Goal: Find specific page/section: Find specific page/section

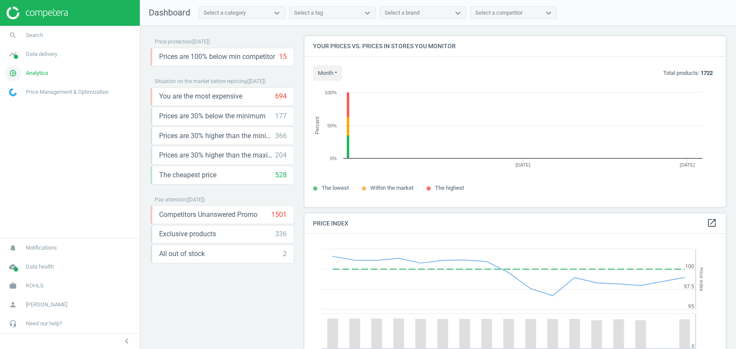
scroll to position [213, 428]
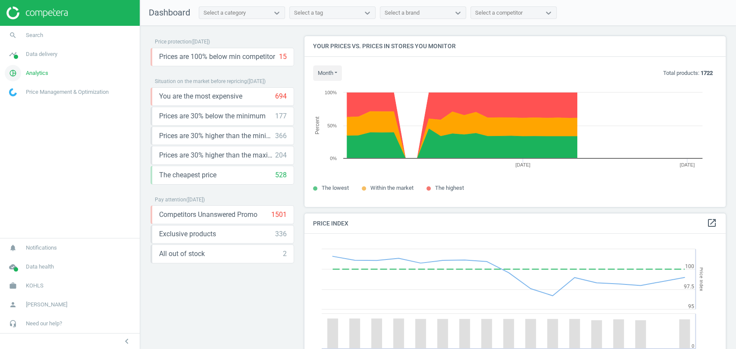
click at [30, 75] on span "Analytics" at bounding box center [37, 73] width 22 height 8
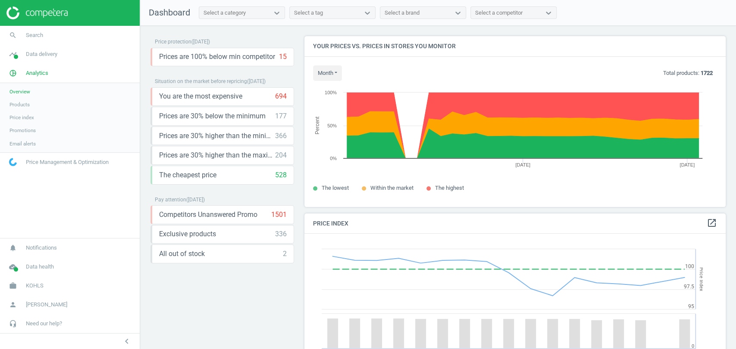
click at [23, 106] on span "Products" at bounding box center [19, 104] width 20 height 7
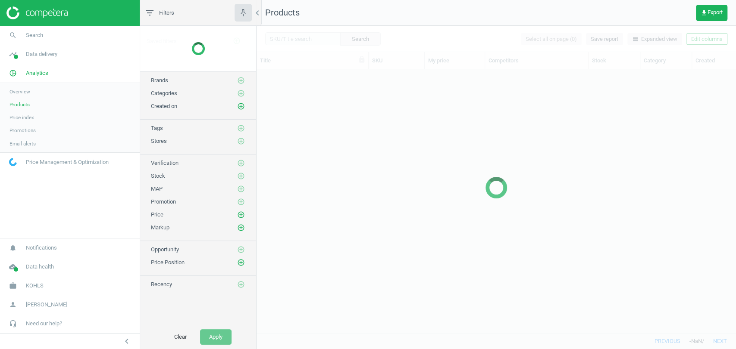
scroll to position [249, 471]
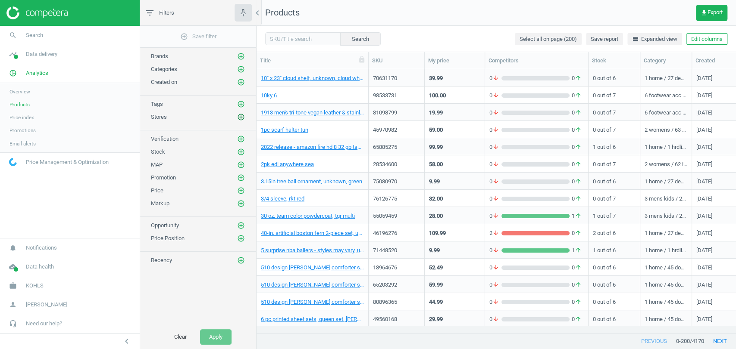
click at [237, 113] on button "add_circle_outline" at bounding box center [241, 117] width 9 height 9
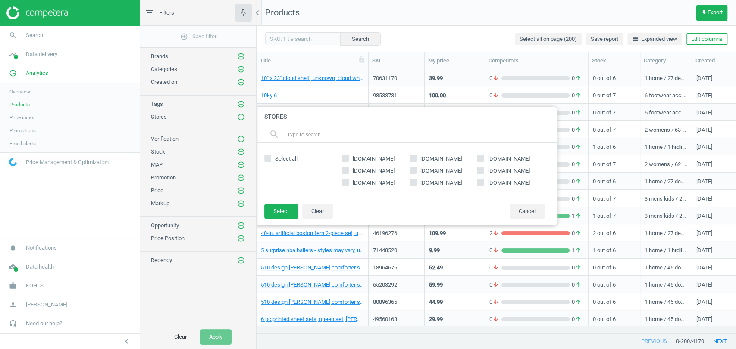
click at [431, 156] on span "target.com" at bounding box center [440, 159] width 45 height 8
click at [415, 156] on input "target.com" at bounding box center [413, 159] width 6 height 6
checkbox input "true"
click at [286, 212] on button "Select" at bounding box center [281, 212] width 34 height 16
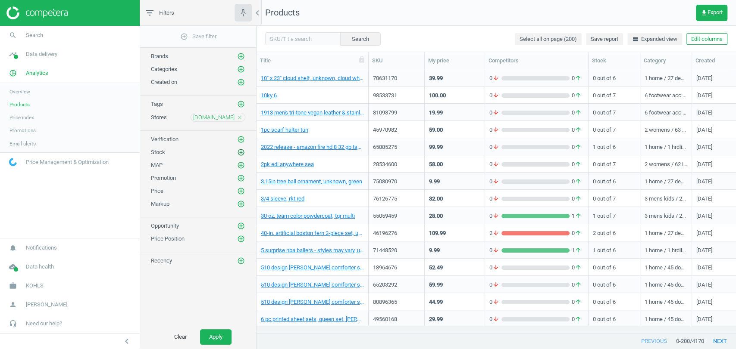
click at [240, 153] on icon "add_circle_outline" at bounding box center [241, 153] width 8 height 8
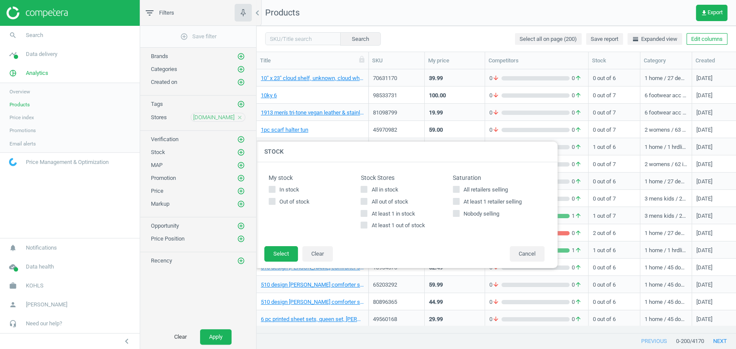
click at [389, 187] on span "All in stock" at bounding box center [384, 190] width 30 height 8
click at [367, 187] on input "All in stock" at bounding box center [364, 190] width 6 height 6
checkbox input "true"
click at [278, 249] on button "Select" at bounding box center [281, 254] width 34 height 16
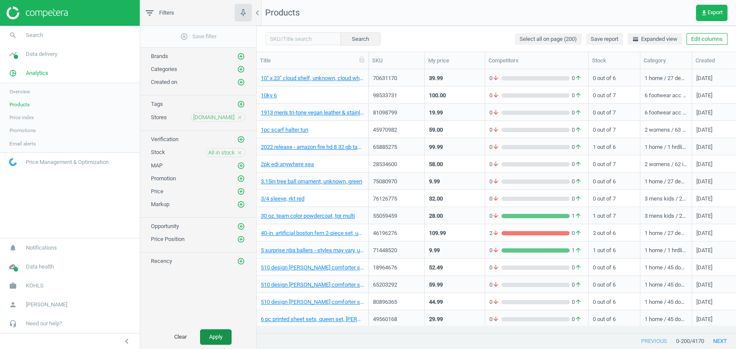
click at [218, 342] on button "Apply" at bounding box center [215, 338] width 31 height 16
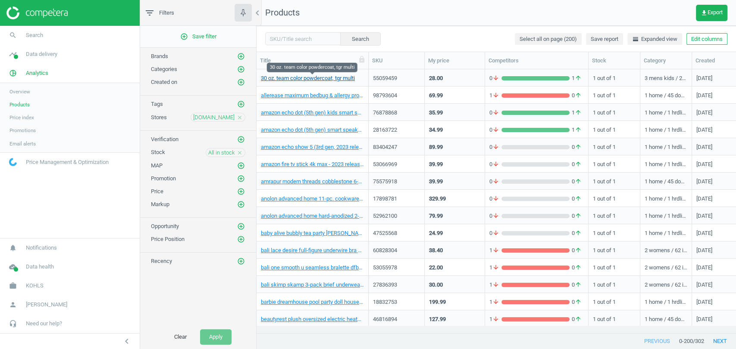
click at [336, 77] on link "30 oz. team color powdercoat, tgr multi" at bounding box center [308, 79] width 94 height 8
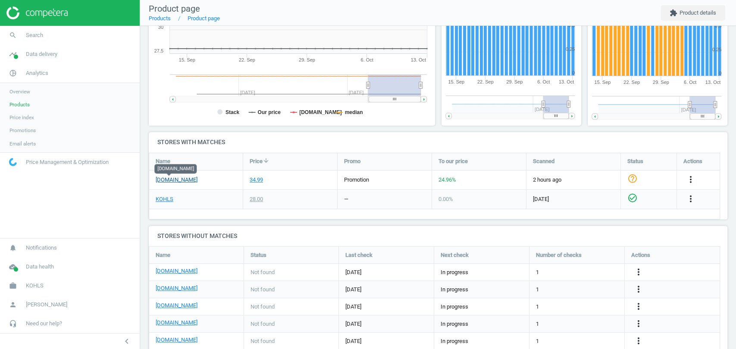
click at [170, 181] on link "target.com" at bounding box center [177, 180] width 42 height 8
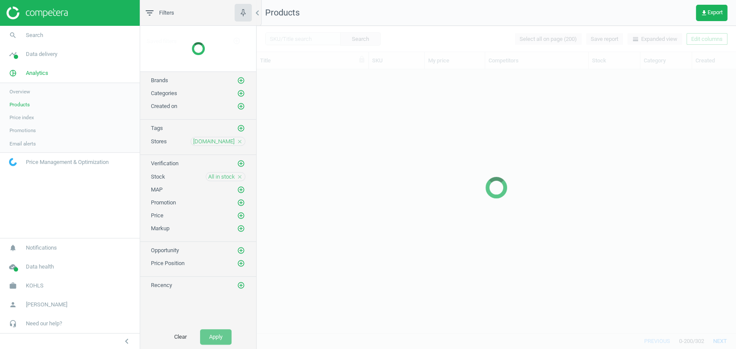
scroll to position [249, 471]
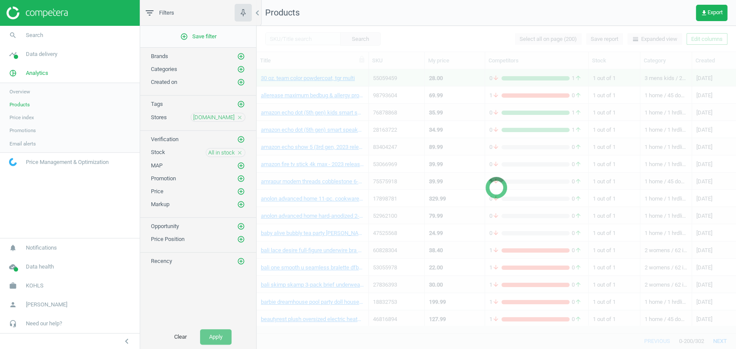
click at [241, 152] on icon "close" at bounding box center [240, 153] width 6 height 6
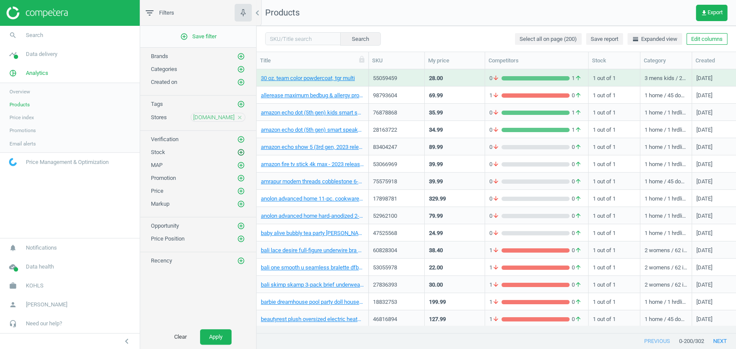
click at [239, 153] on icon "add_circle_outline" at bounding box center [241, 153] width 8 height 8
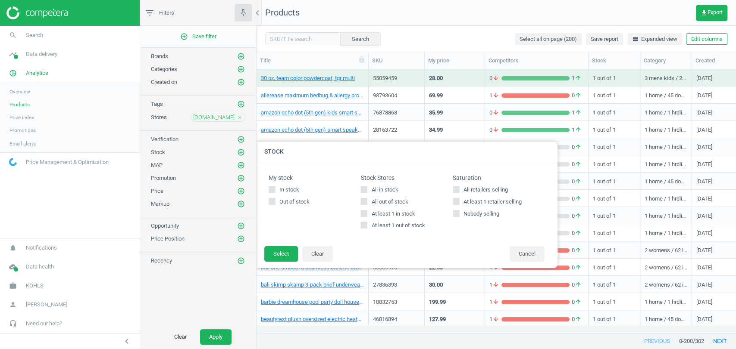
click at [384, 198] on span "All out of stock" at bounding box center [389, 202] width 40 height 8
click at [367, 199] on input "All out of stock" at bounding box center [364, 202] width 6 height 6
checkbox input "true"
click at [283, 254] on button "Select" at bounding box center [281, 254] width 34 height 16
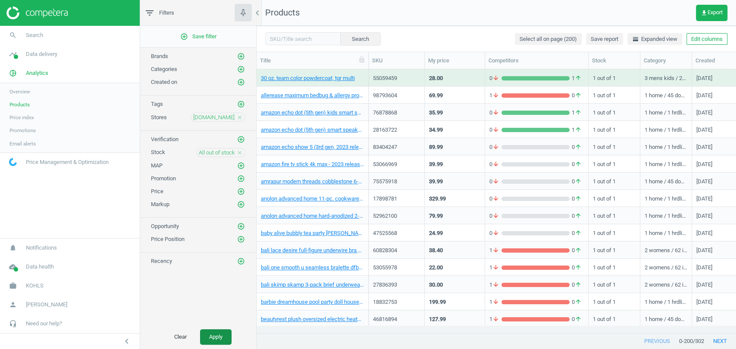
click at [221, 334] on button "Apply" at bounding box center [215, 338] width 31 height 16
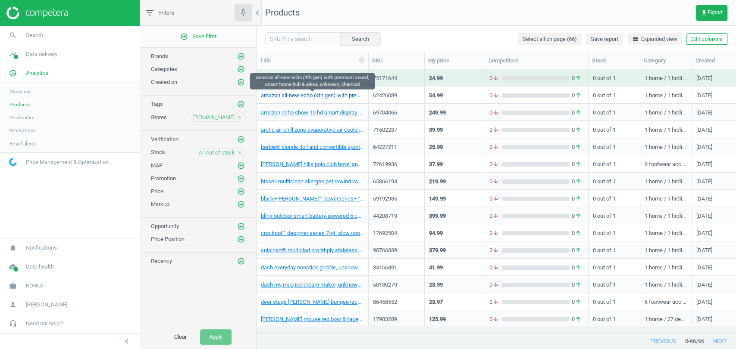
click at [328, 98] on link "amazon all-new echo (4th gen) with premium sound, smart home hub & alexa, unkno…" at bounding box center [312, 96] width 103 height 8
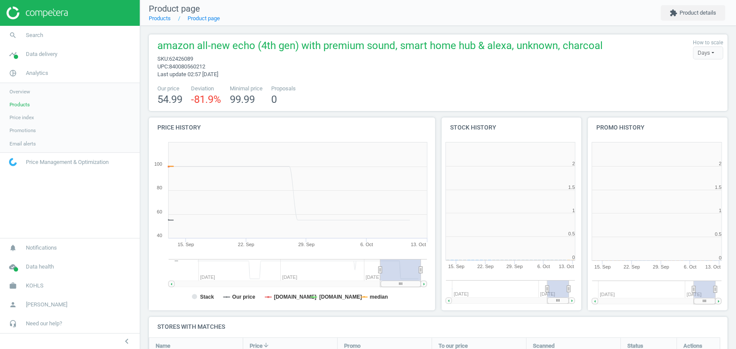
scroll to position [4, 4]
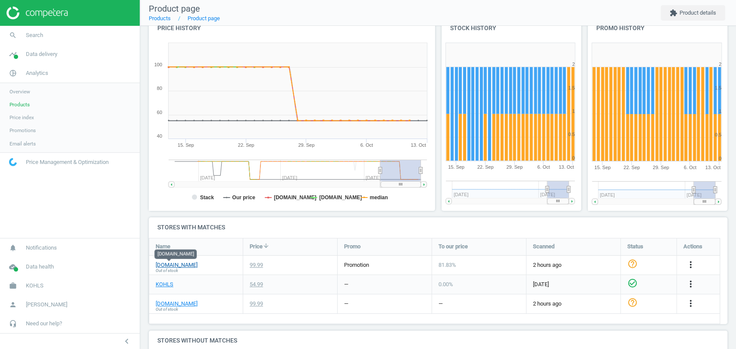
click at [175, 266] on link "target.com" at bounding box center [177, 266] width 42 height 8
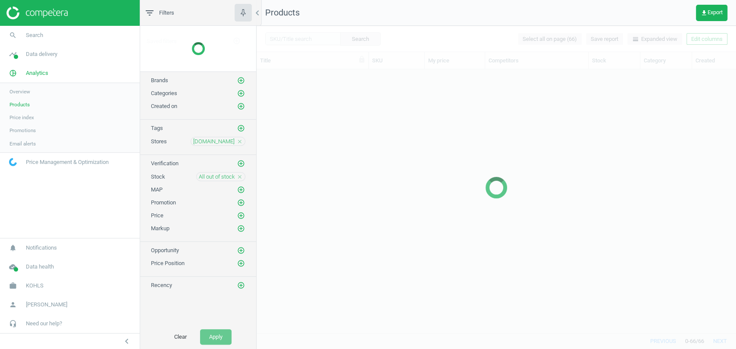
scroll to position [249, 471]
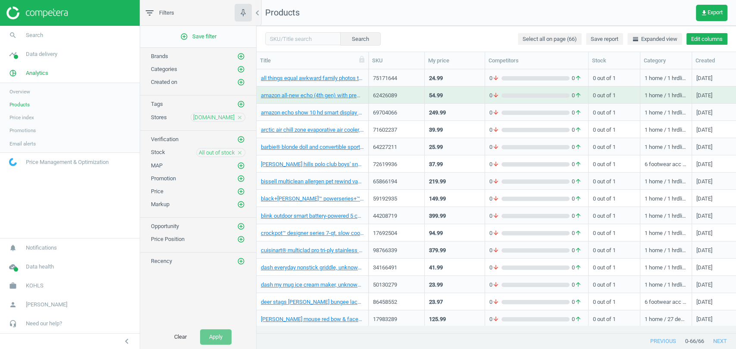
click at [694, 36] on button "Edit columns" at bounding box center [706, 39] width 41 height 12
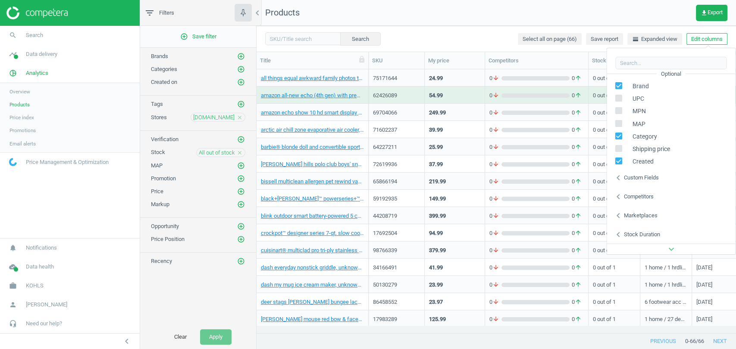
scroll to position [116, 0]
click at [647, 178] on div "Custom fields" at bounding box center [640, 179] width 35 height 8
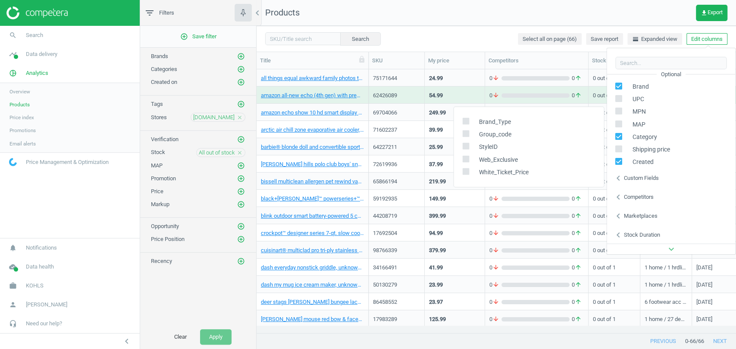
click at [647, 178] on div "Custom fields" at bounding box center [640, 179] width 35 height 8
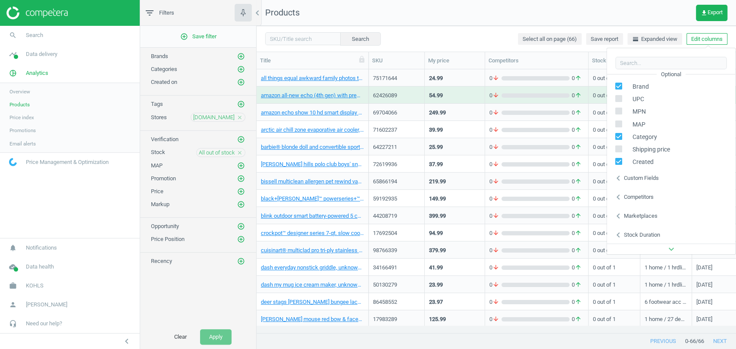
click at [645, 196] on div "Competitors" at bounding box center [638, 197] width 30 height 8
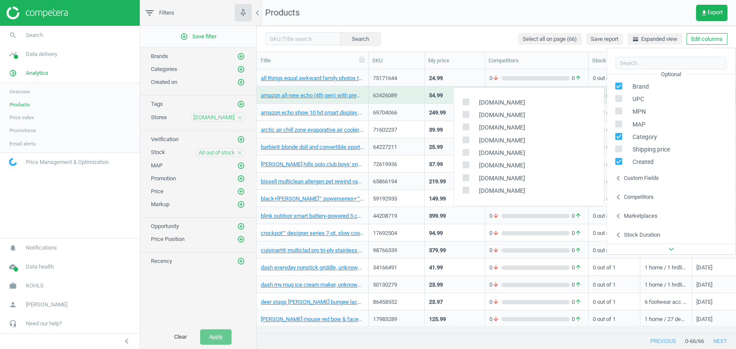
click at [645, 196] on div "Competitors" at bounding box center [638, 197] width 30 height 8
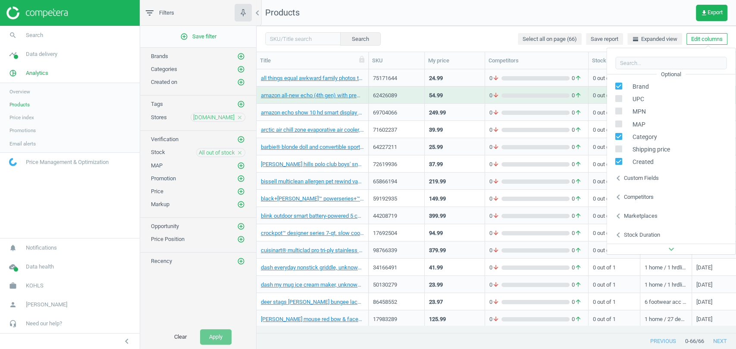
click at [237, 153] on icon "close" at bounding box center [240, 153] width 6 height 6
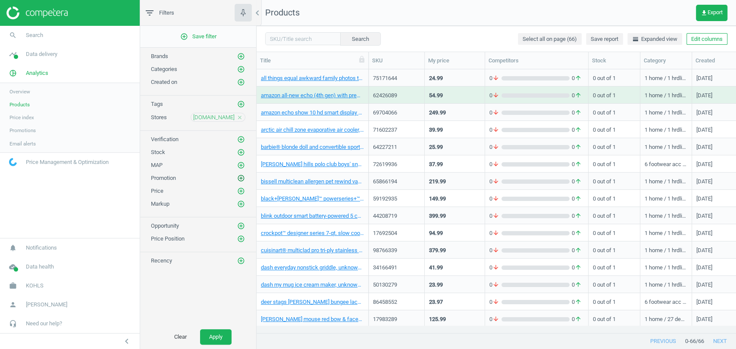
click at [240, 176] on icon "add_circle_outline" at bounding box center [241, 179] width 8 height 8
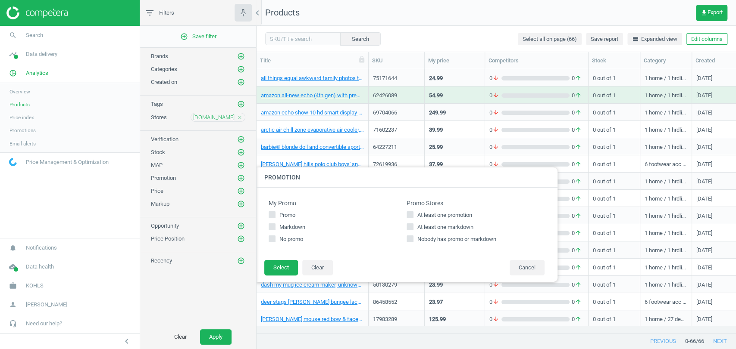
click at [410, 214] on input "At least one promotion" at bounding box center [410, 215] width 6 height 6
checkbox input "true"
click at [283, 262] on button "Select" at bounding box center [281, 268] width 34 height 16
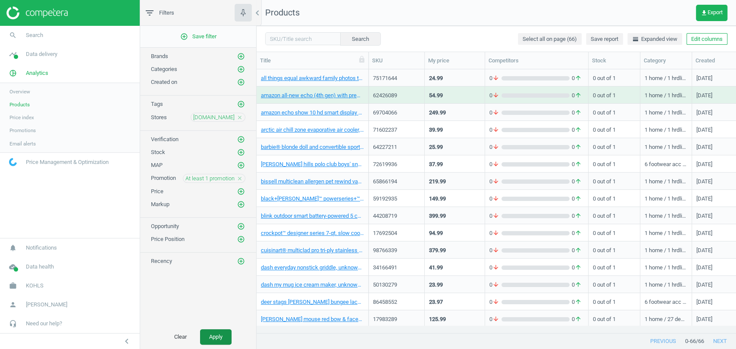
click at [220, 331] on button "Apply" at bounding box center [215, 338] width 31 height 16
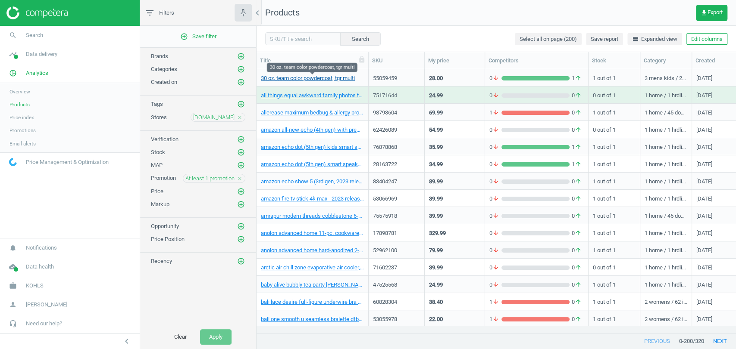
click at [328, 81] on link "30 oz. team color powdercoat, tgr multi" at bounding box center [308, 79] width 94 height 8
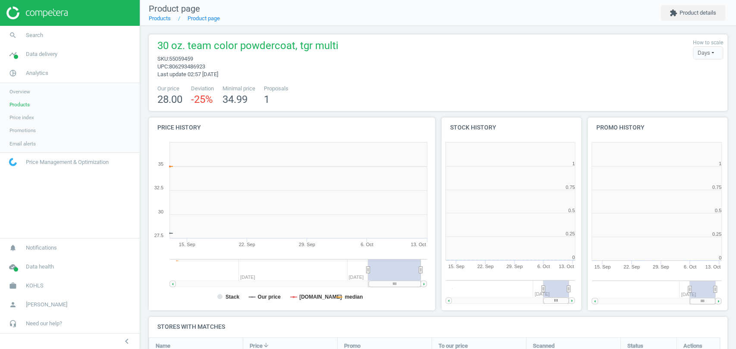
scroll to position [4, 4]
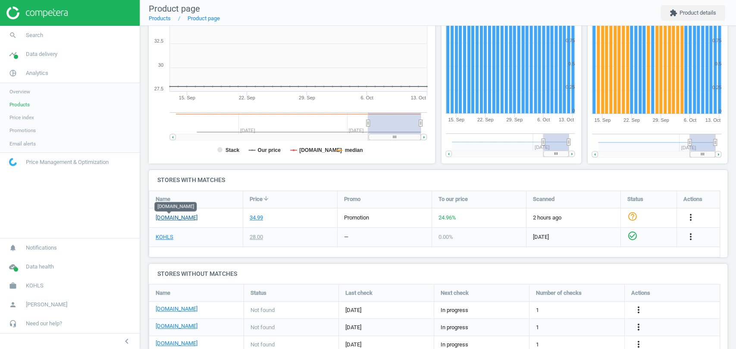
click at [171, 218] on link "target.com" at bounding box center [177, 218] width 42 height 8
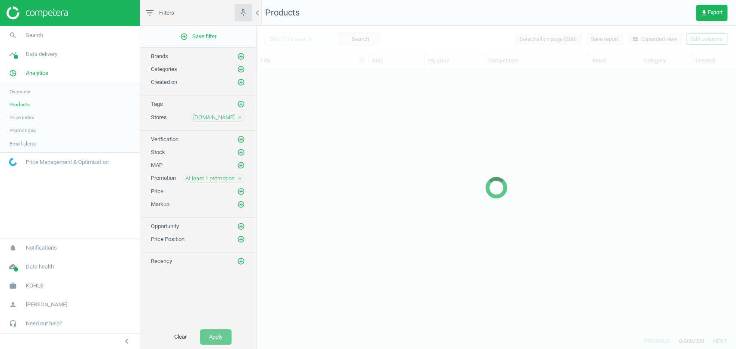
scroll to position [249, 471]
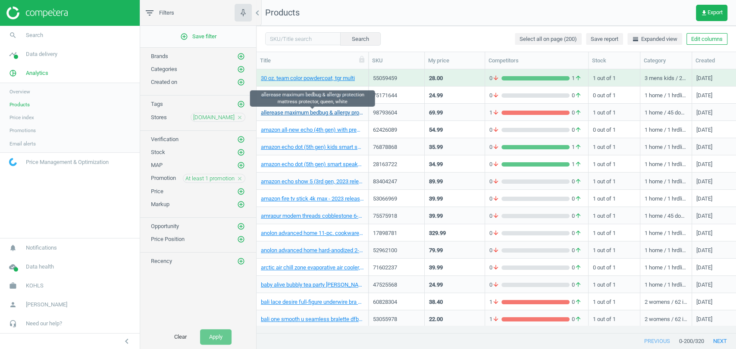
click at [307, 113] on link "allerease maximum bedbug & allergy protection mattress protector, queen, white" at bounding box center [312, 113] width 103 height 8
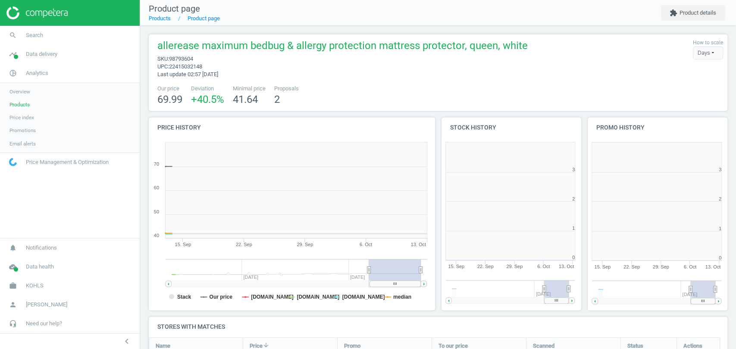
scroll to position [4, 4]
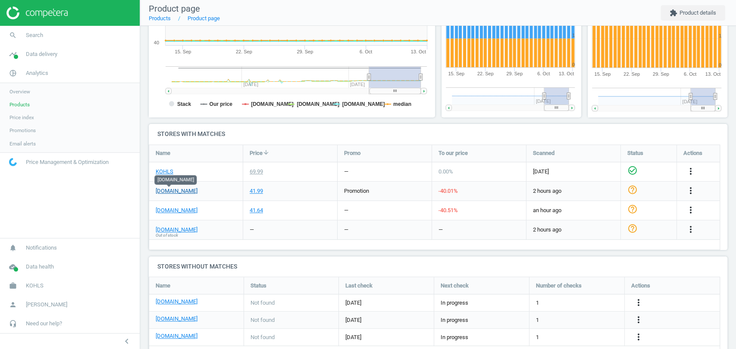
click at [178, 194] on link "target.com" at bounding box center [177, 191] width 42 height 8
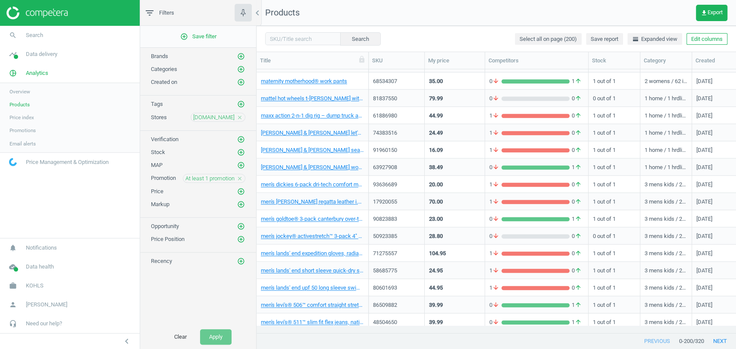
scroll to position [3191, 0]
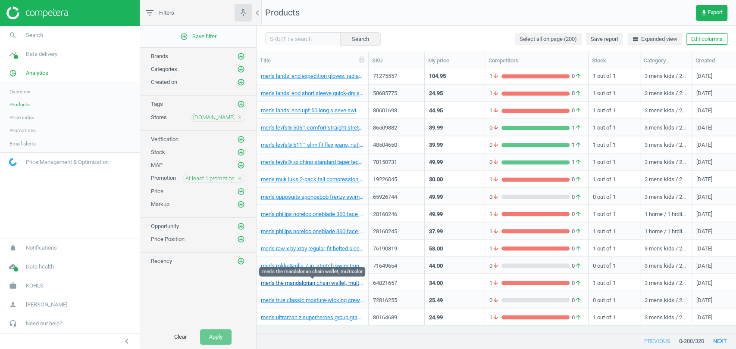
click at [331, 284] on link "men's the mandalorian chain wallet, multicolor" at bounding box center [312, 283] width 103 height 8
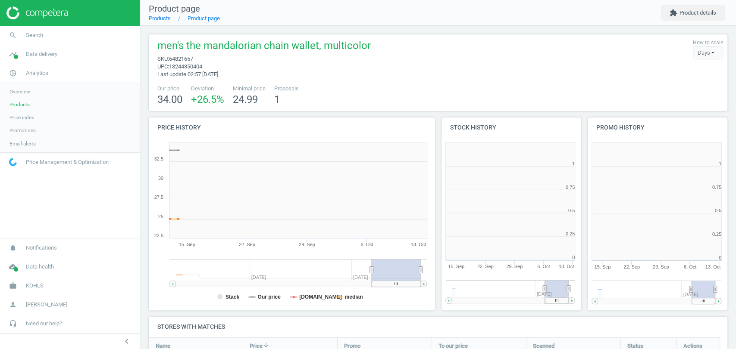
scroll to position [187, 297]
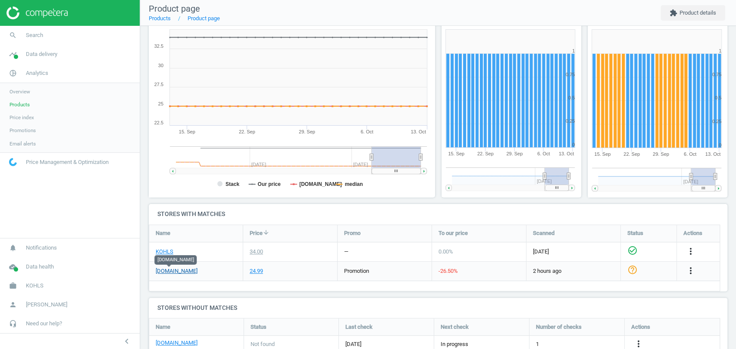
click at [173, 273] on link "target.com" at bounding box center [177, 272] width 42 height 8
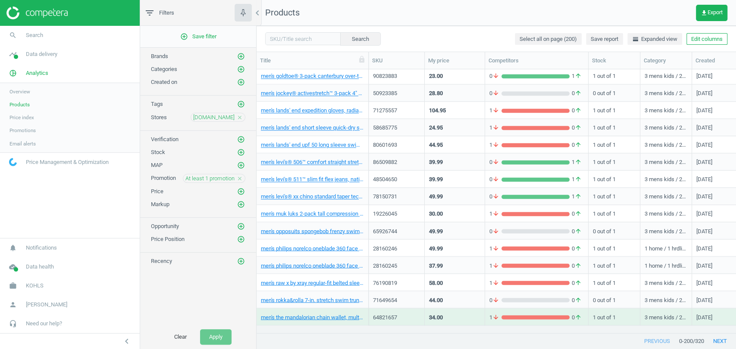
scroll to position [3191, 0]
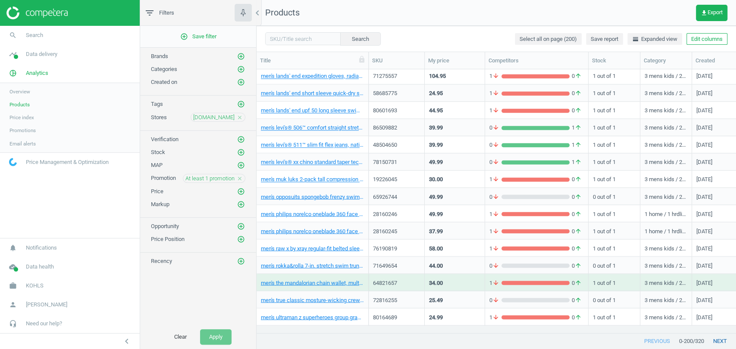
click at [715, 342] on button "next" at bounding box center [720, 342] width 32 height 16
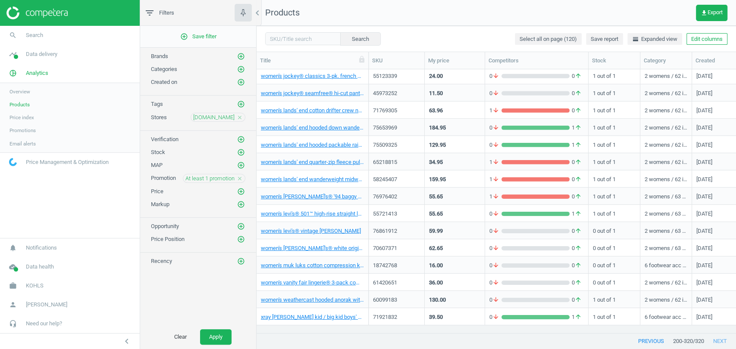
scroll to position [1812, 0]
click at [315, 315] on link "xray errol little kid / big kid boys' dress loafers" at bounding box center [312, 318] width 103 height 8
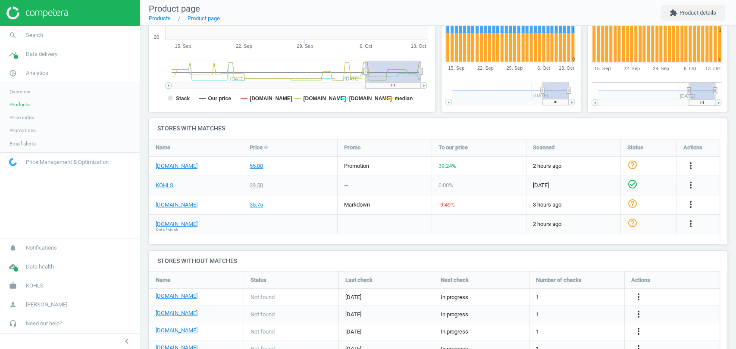
scroll to position [232, 0]
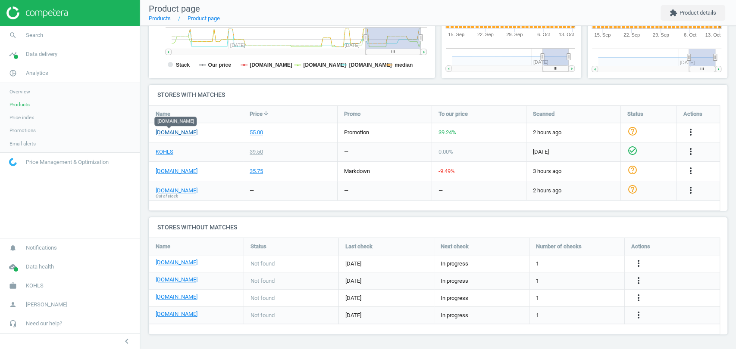
click at [169, 134] on link "target.com" at bounding box center [177, 133] width 42 height 8
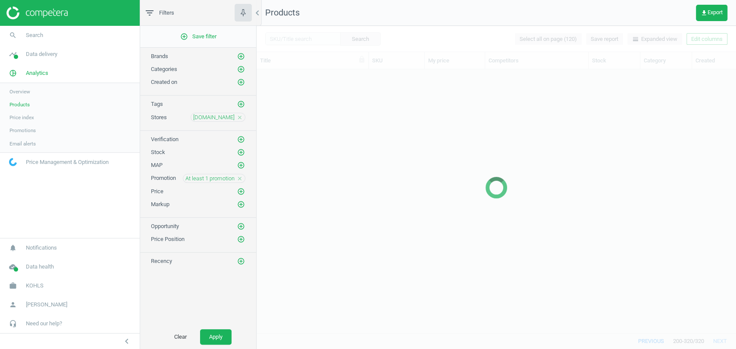
scroll to position [1812, 0]
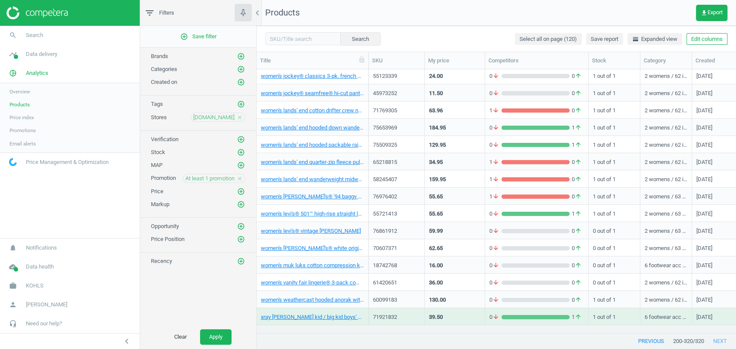
click at [239, 176] on icon "close" at bounding box center [240, 179] width 6 height 6
click at [239, 176] on icon "add_circle_outline" at bounding box center [241, 179] width 8 height 8
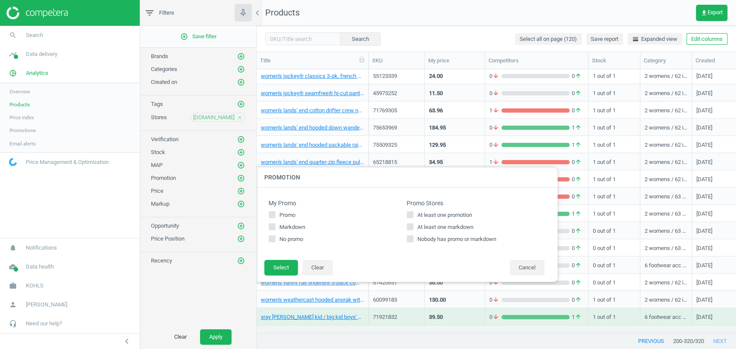
click at [440, 225] on span "At least one markdown" at bounding box center [444, 228] width 59 height 8
click at [413, 225] on input "At least one markdown" at bounding box center [410, 228] width 6 height 6
checkbox input "true"
click at [285, 264] on button "Select" at bounding box center [281, 268] width 34 height 16
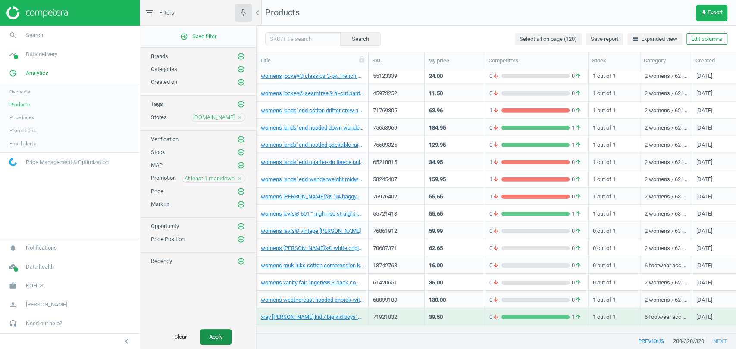
click at [219, 333] on button "Apply" at bounding box center [215, 338] width 31 height 16
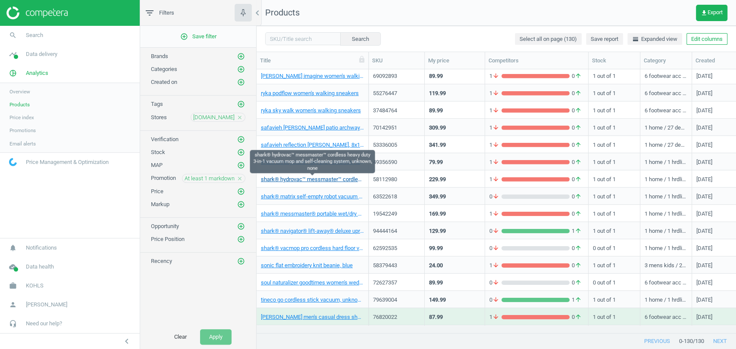
click at [302, 181] on link "shark® hydrovac™ messmaster™ cordless heavy duty 3-in-1 vacuum mop and self-cle…" at bounding box center [312, 180] width 103 height 8
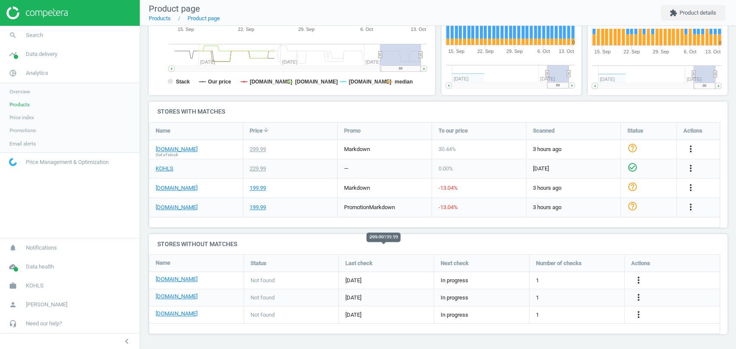
scroll to position [230, 0]
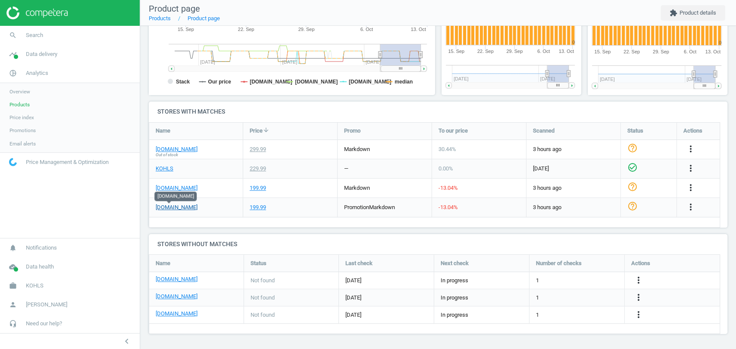
click at [164, 205] on link "target.com" at bounding box center [177, 208] width 42 height 8
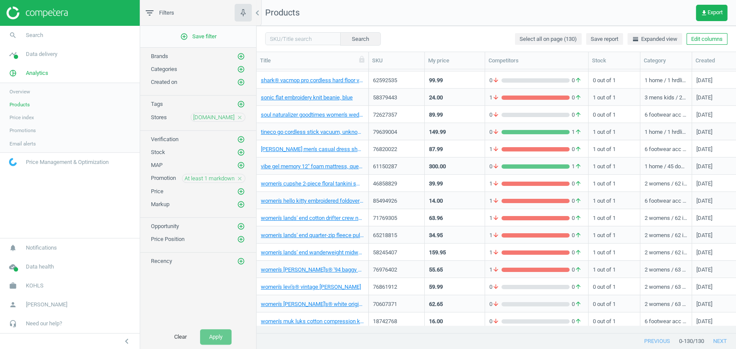
scroll to position [1984, 0]
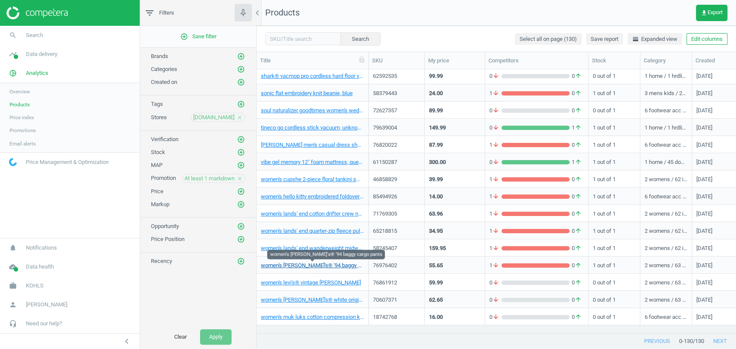
click at [324, 265] on link "women's levi's® '94 baggy cargo pants" at bounding box center [312, 266] width 103 height 8
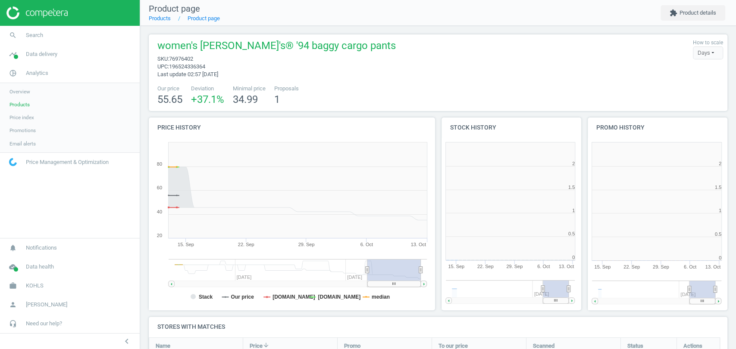
scroll to position [4, 4]
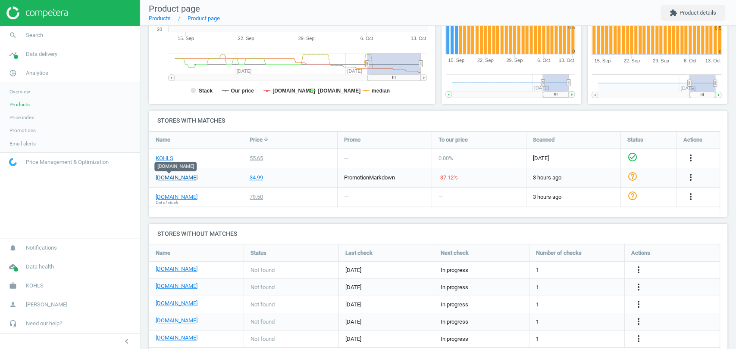
click at [173, 180] on link "target.com" at bounding box center [177, 178] width 42 height 8
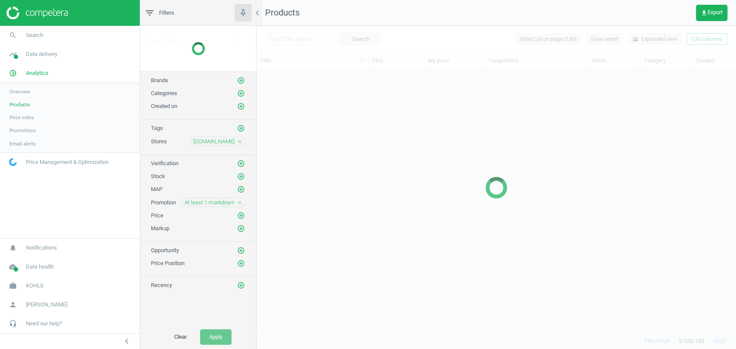
scroll to position [1933, 0]
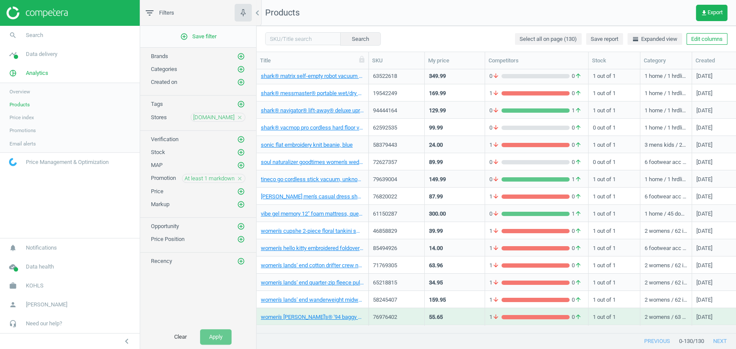
click at [240, 176] on icon "close" at bounding box center [240, 179] width 6 height 6
click at [241, 118] on icon "close" at bounding box center [240, 118] width 6 height 6
click at [240, 119] on icon "add_circle_outline" at bounding box center [241, 117] width 8 height 8
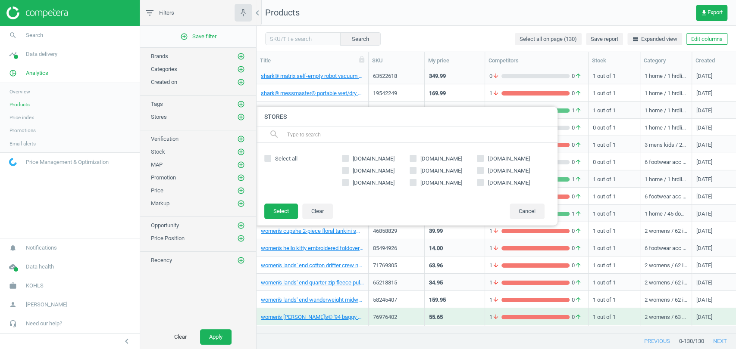
click at [490, 158] on span "macys.com" at bounding box center [508, 159] width 45 height 8
click at [483, 158] on input "macys.com" at bounding box center [480, 159] width 6 height 6
checkbox input "true"
click at [296, 208] on button "Select" at bounding box center [281, 212] width 34 height 16
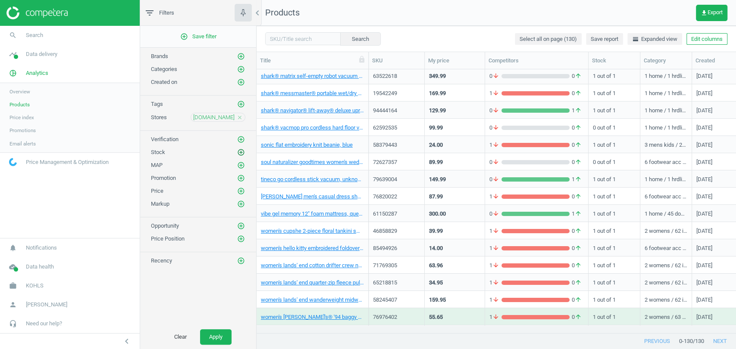
click at [239, 151] on icon "add_circle_outline" at bounding box center [241, 153] width 8 height 8
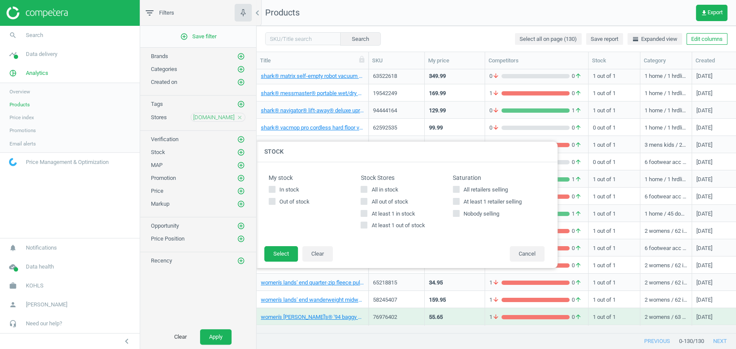
click at [379, 192] on span "All in stock" at bounding box center [384, 190] width 30 height 8
click at [367, 192] on input "All in stock" at bounding box center [364, 190] width 6 height 6
checkbox input "true"
click at [287, 246] on div "My stock In stock Out of stock Stock Stores All in stock All out of stock At le…" at bounding box center [407, 204] width 302 height 84
click at [286, 247] on button "Select" at bounding box center [281, 254] width 34 height 16
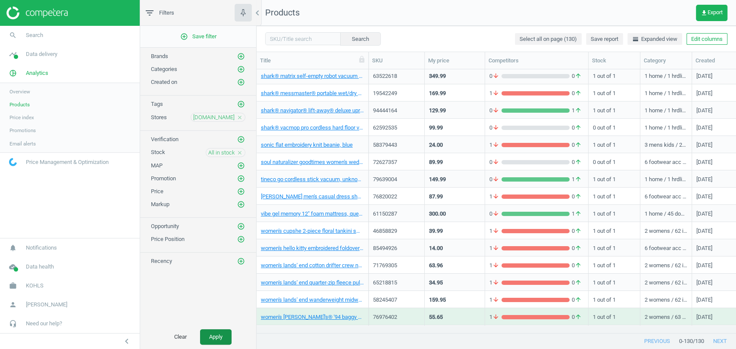
click at [212, 340] on button "Apply" at bounding box center [215, 338] width 31 height 16
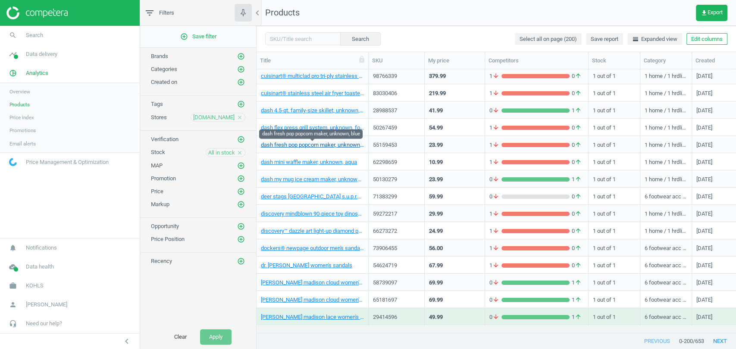
click at [311, 144] on link "dash fresh pop popcorn maker, unknown, blue" at bounding box center [312, 145] width 103 height 8
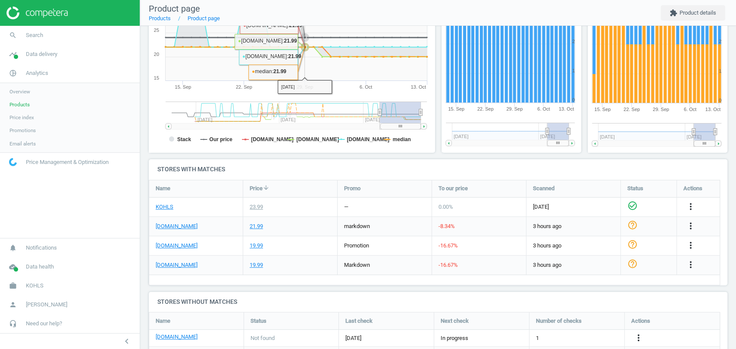
scroll to position [191, 0]
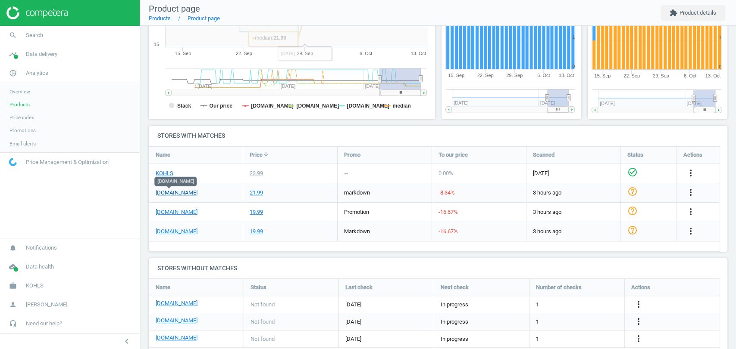
click at [172, 194] on link "macys.com" at bounding box center [177, 193] width 42 height 8
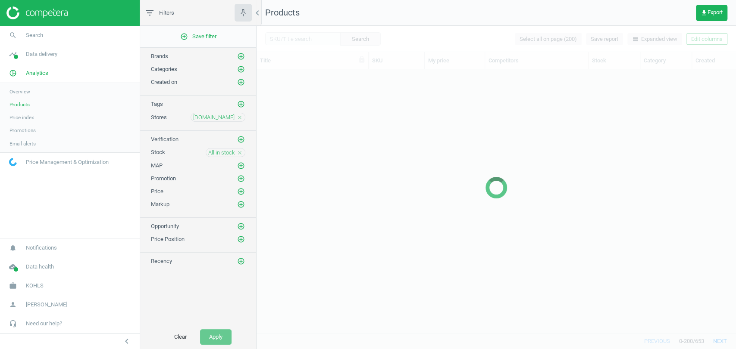
scroll to position [1760, 0]
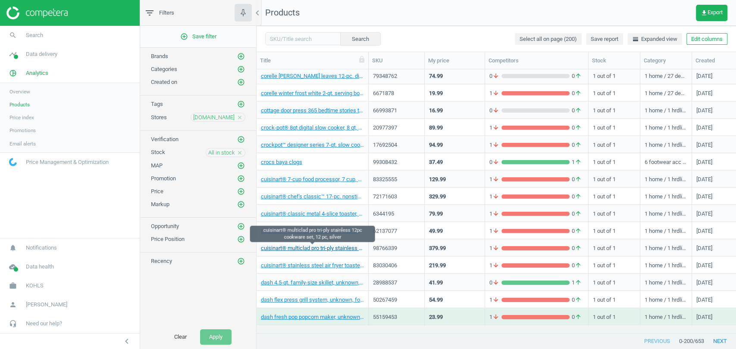
click at [320, 249] on link "cuisinart® multiclad pro tri-ply stainless 12pc cookware set, 12 pc, silver" at bounding box center [312, 249] width 103 height 8
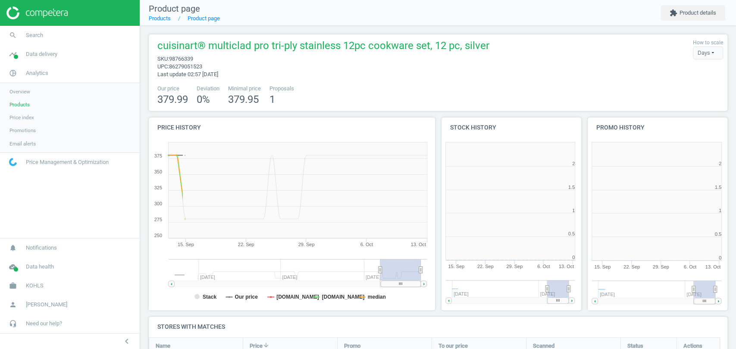
scroll to position [112, 586]
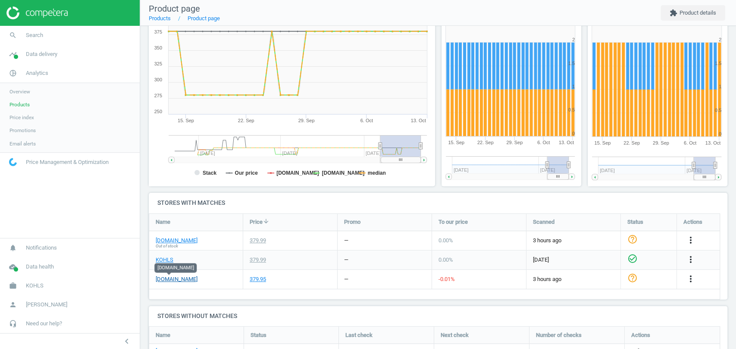
click at [168, 277] on link "macys.com" at bounding box center [177, 280] width 42 height 8
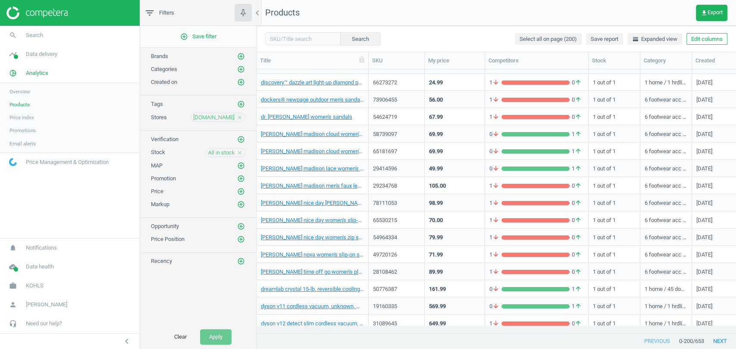
scroll to position [2107, 0]
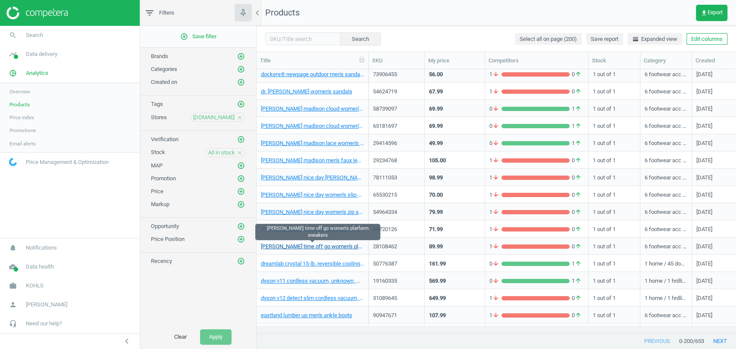
click at [307, 247] on link "dr. scholl's time off go women's platform sneakers" at bounding box center [312, 247] width 103 height 8
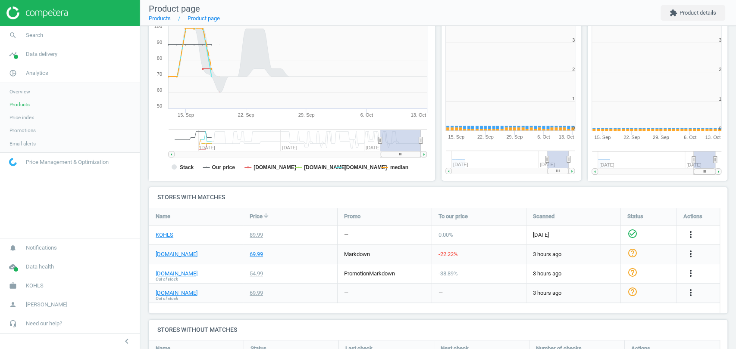
scroll to position [4, 4]
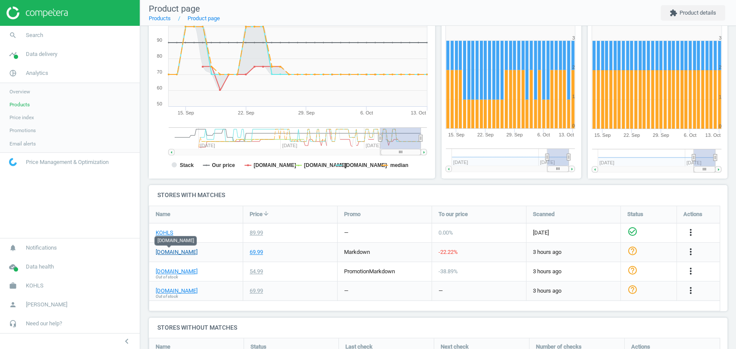
click at [171, 253] on link "macys.com" at bounding box center [177, 253] width 42 height 8
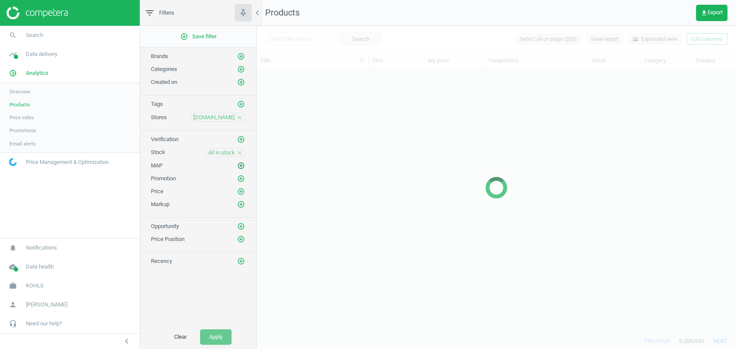
scroll to position [2036, 0]
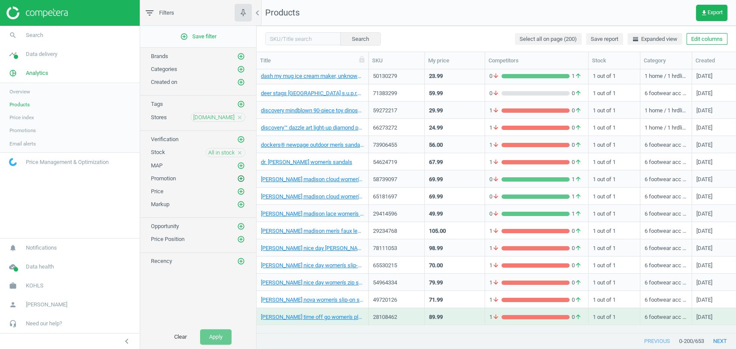
click at [241, 180] on icon "add_circle_outline" at bounding box center [241, 179] width 8 height 8
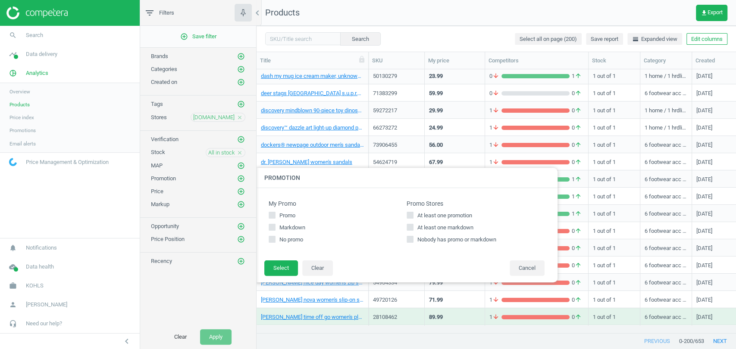
click at [414, 220] on div "At least one promotion At least one markdown Nobody has promo or markdown" at bounding box center [475, 228] width 138 height 32
click at [412, 218] on input "At least one promotion" at bounding box center [410, 216] width 6 height 6
checkbox input "true"
click at [284, 270] on button "Select" at bounding box center [281, 269] width 34 height 16
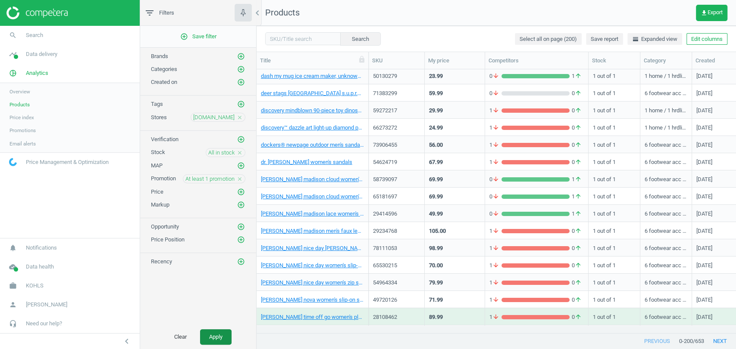
click at [216, 338] on button "Apply" at bounding box center [215, 338] width 31 height 16
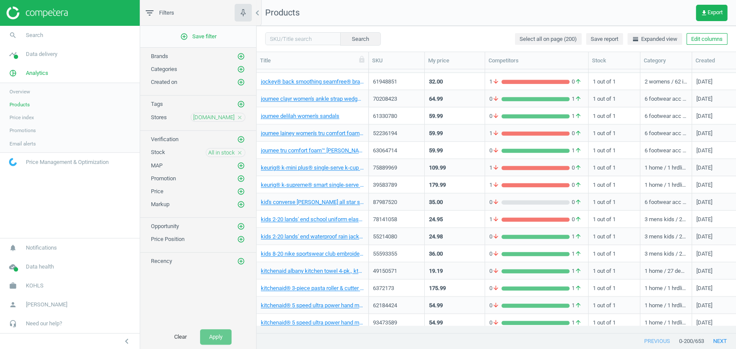
scroll to position [3191, 0]
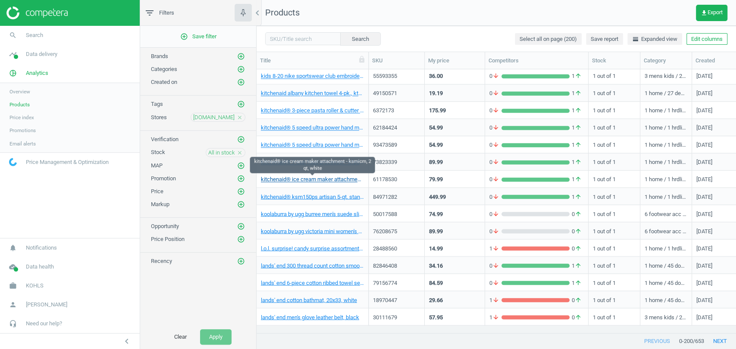
click at [314, 180] on link "kitchenaid® ice cream maker attachment - ksmicm, 2 qt, white" at bounding box center [312, 180] width 103 height 8
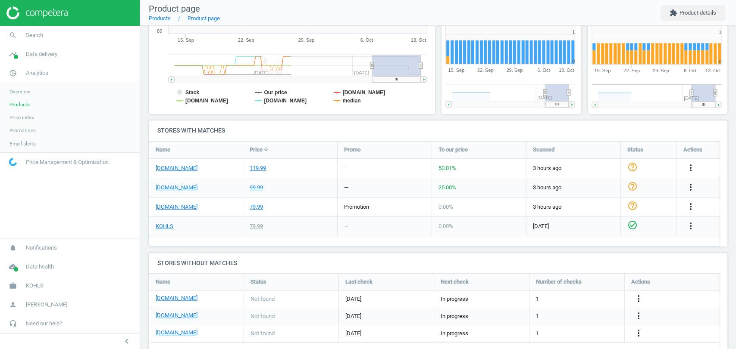
scroll to position [197, 0]
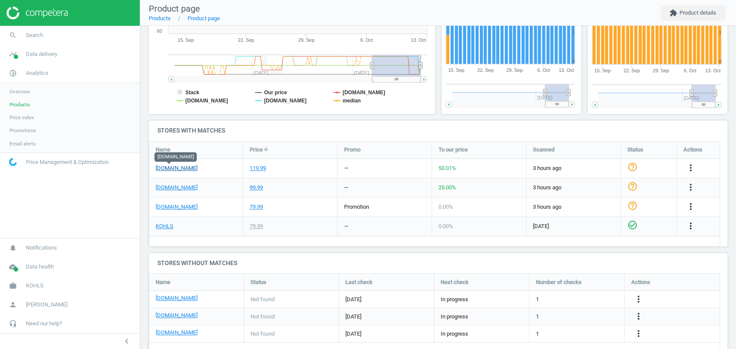
click at [171, 165] on link "macys.com" at bounding box center [177, 169] width 42 height 8
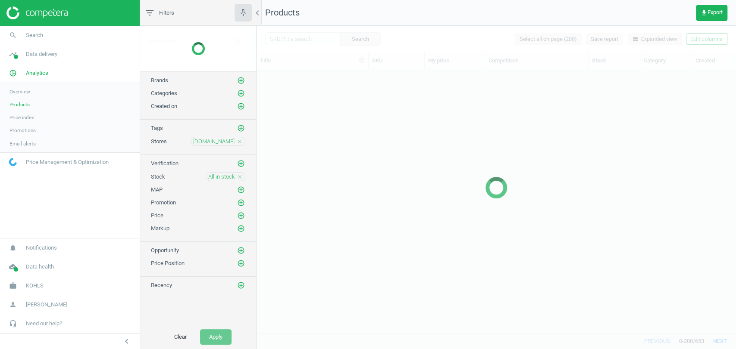
scroll to position [3053, 0]
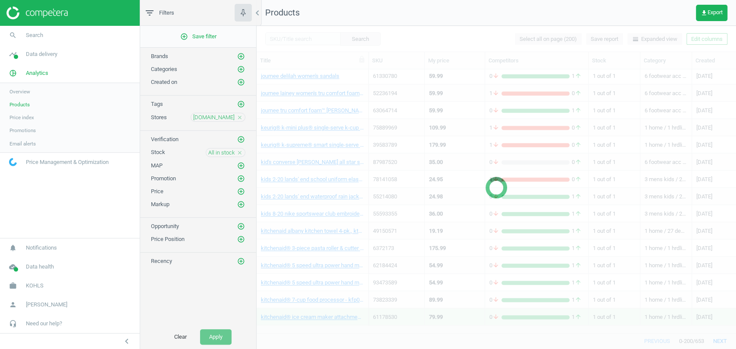
click at [703, 38] on div at bounding box center [495, 188] width 479 height 324
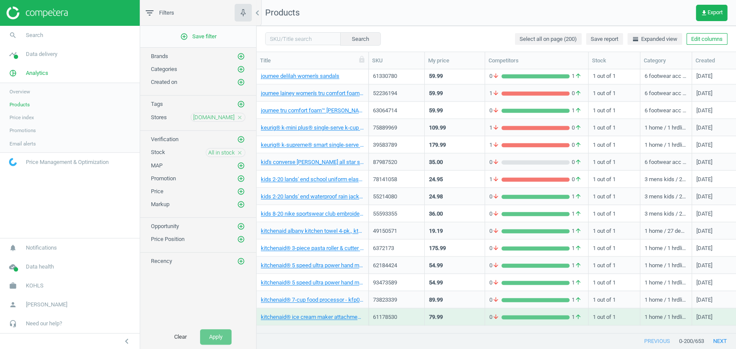
click at [703, 38] on button "Edit columns" at bounding box center [706, 39] width 41 height 12
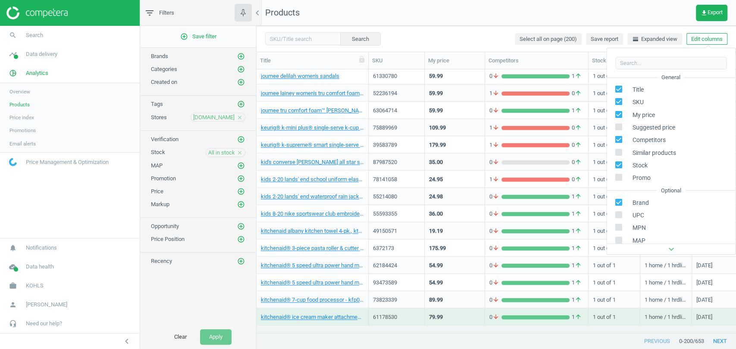
scroll to position [117, 0]
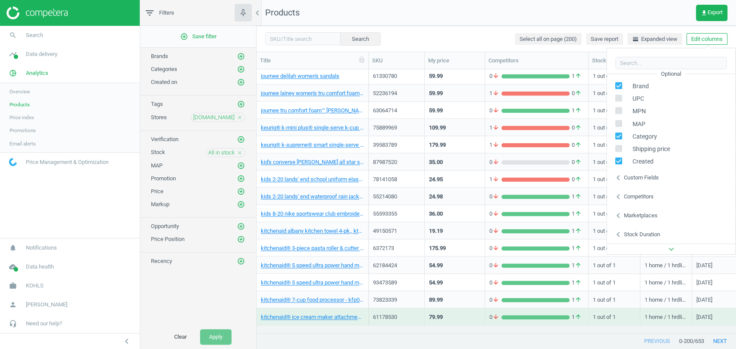
click at [475, 20] on nav "Products get_app Export" at bounding box center [495, 13] width 479 height 26
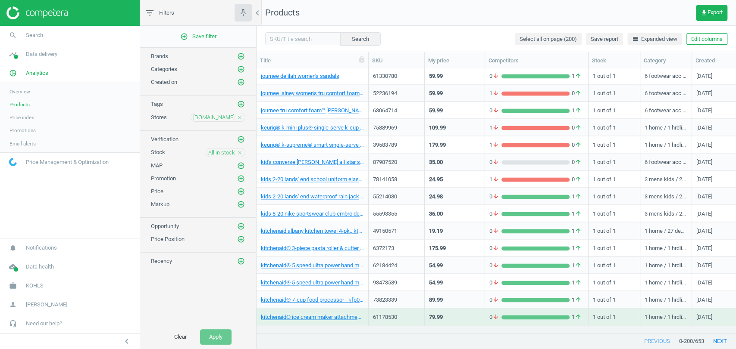
click at [238, 150] on icon "close" at bounding box center [240, 153] width 6 height 6
click at [238, 150] on icon "add_circle_outline" at bounding box center [241, 153] width 8 height 8
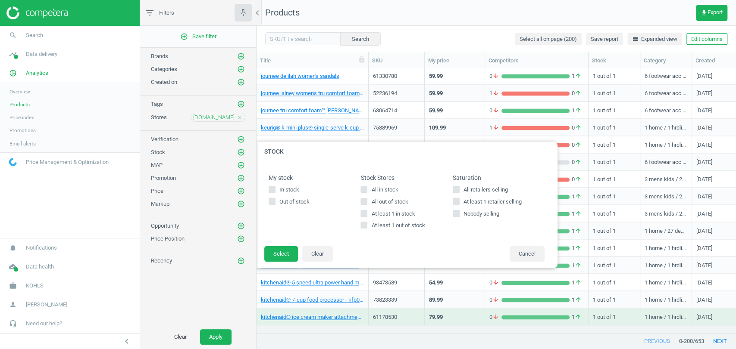
click at [239, 118] on icon "close" at bounding box center [240, 118] width 6 height 6
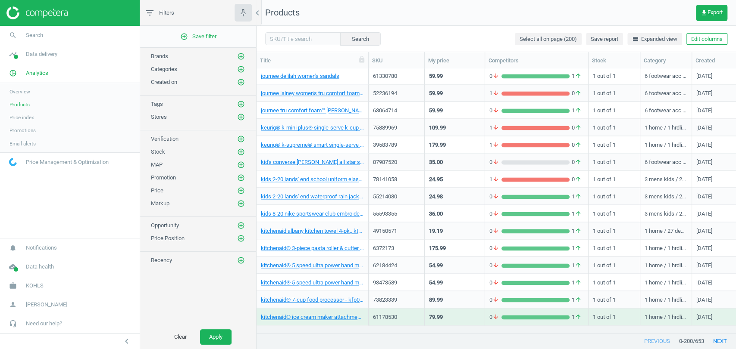
click at [239, 118] on icon "add_circle_outline" at bounding box center [241, 117] width 8 height 8
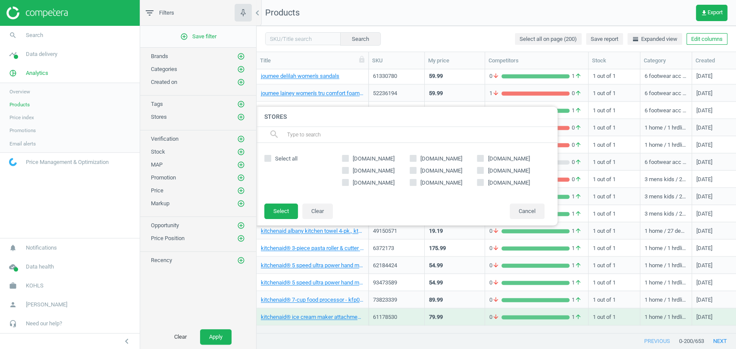
click at [365, 170] on span "jcpenney.com" at bounding box center [373, 171] width 45 height 8
click at [348, 170] on input "jcpenney.com" at bounding box center [346, 171] width 6 height 6
checkbox input "true"
click at [291, 207] on button "Select" at bounding box center [281, 212] width 34 height 16
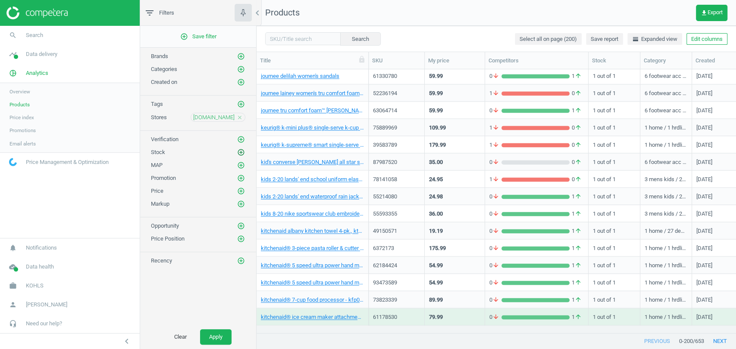
click at [245, 149] on icon "add_circle_outline" at bounding box center [241, 153] width 8 height 8
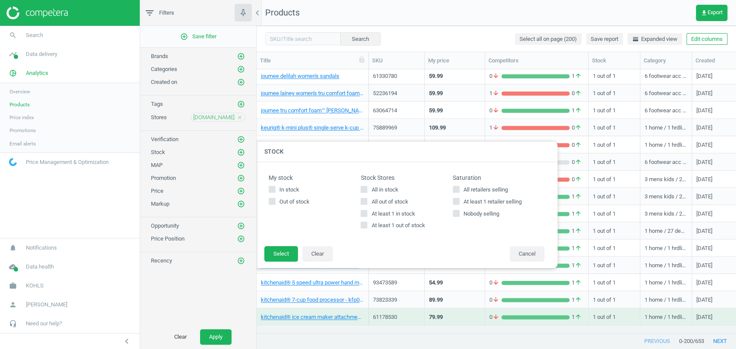
click at [396, 188] on span "All in stock" at bounding box center [384, 190] width 30 height 8
click at [367, 188] on input "All in stock" at bounding box center [364, 190] width 6 height 6
checkbox input "true"
click at [286, 253] on button "Select" at bounding box center [281, 254] width 34 height 16
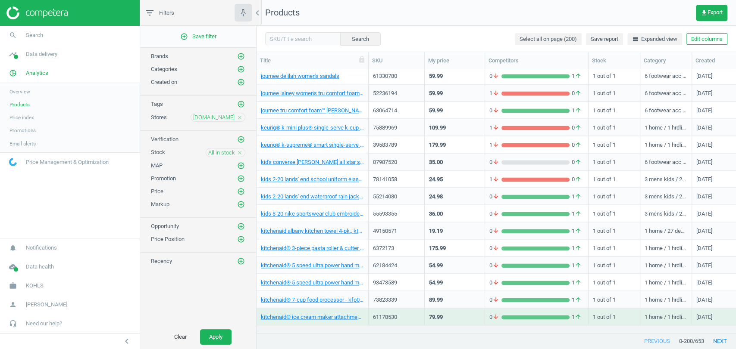
click at [228, 328] on div "Clear Apply" at bounding box center [198, 337] width 116 height 24
click at [229, 337] on button "Apply" at bounding box center [215, 338] width 31 height 16
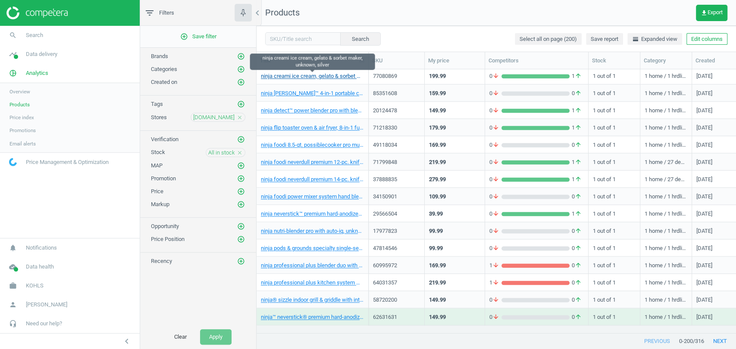
click at [299, 77] on link "ninja creami ice cream, gelato & sorbet maker, unknown, silver" at bounding box center [312, 76] width 103 height 8
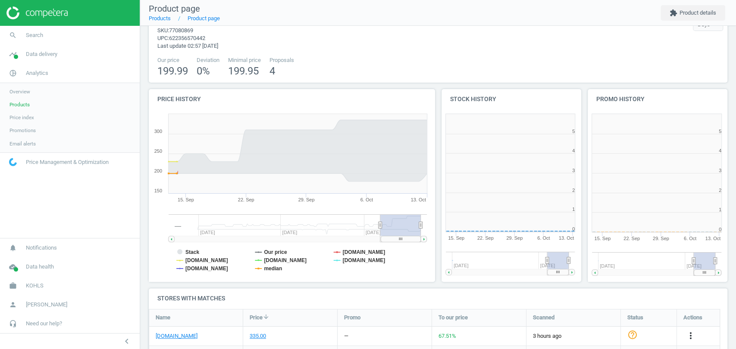
scroll to position [187, 153]
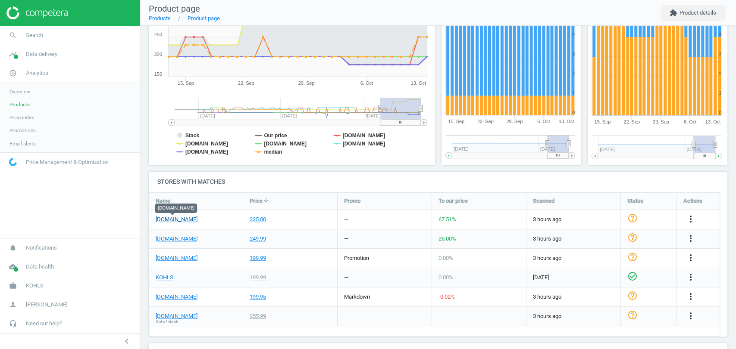
click at [178, 221] on link "jcpenney.com" at bounding box center [177, 220] width 42 height 8
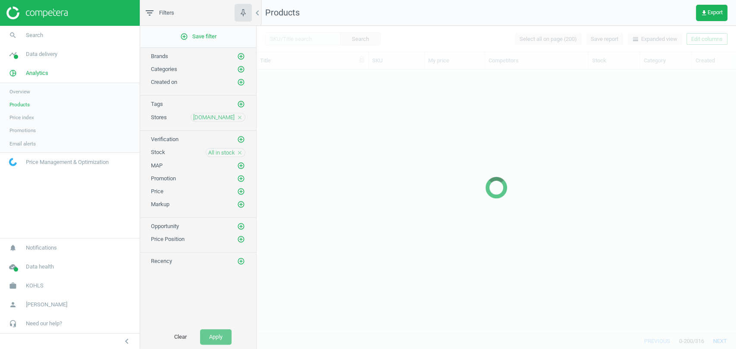
scroll to position [2812, 0]
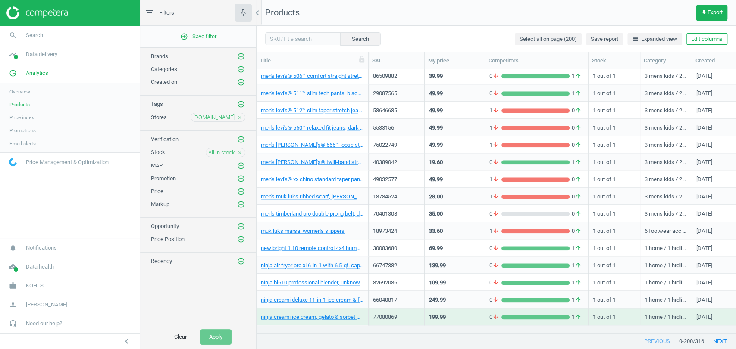
click at [240, 115] on icon "close" at bounding box center [240, 118] width 6 height 6
click at [240, 151] on icon "close" at bounding box center [240, 153] width 6 height 6
click at [241, 110] on div "Stores add_circle_outline" at bounding box center [198, 115] width 116 height 13
click at [241, 116] on icon "add_circle_outline" at bounding box center [241, 117] width 8 height 8
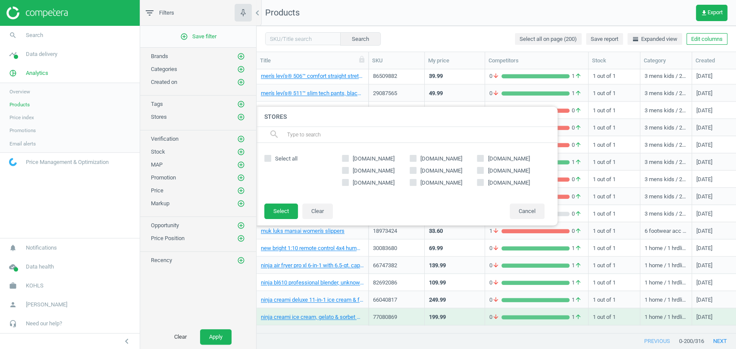
click at [441, 172] on span "walmart.com" at bounding box center [440, 171] width 45 height 8
click at [415, 172] on input "walmart.com" at bounding box center [413, 171] width 6 height 6
checkbox input "true"
click at [280, 208] on button "Select" at bounding box center [281, 212] width 34 height 16
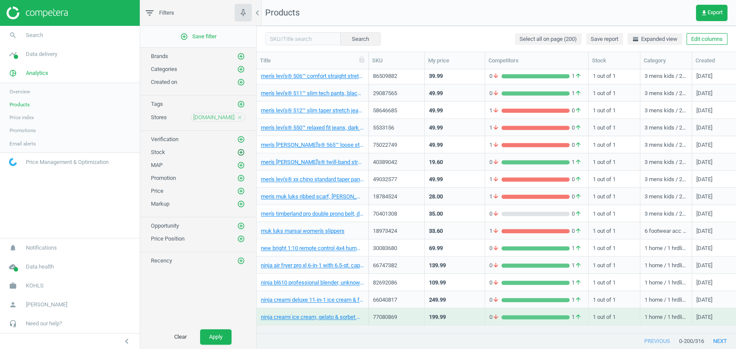
click at [238, 153] on icon "add_circle_outline" at bounding box center [241, 153] width 8 height 8
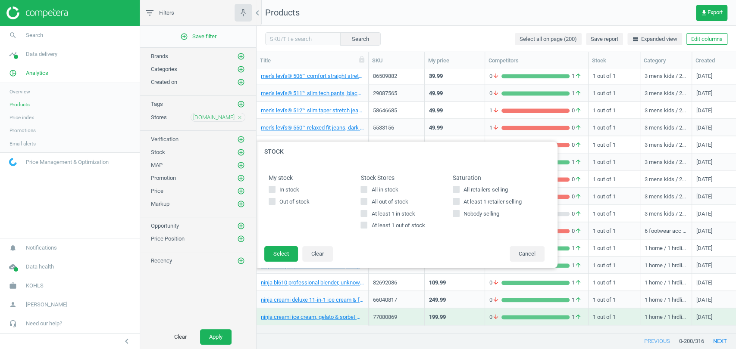
click at [366, 190] on input "All in stock" at bounding box center [364, 190] width 6 height 6
checkbox input "true"
click at [278, 243] on div "My stock In stock Out of stock Stock Stores All in stock All out of stock At le…" at bounding box center [407, 204] width 302 height 84
click at [274, 250] on button "Select" at bounding box center [281, 254] width 34 height 16
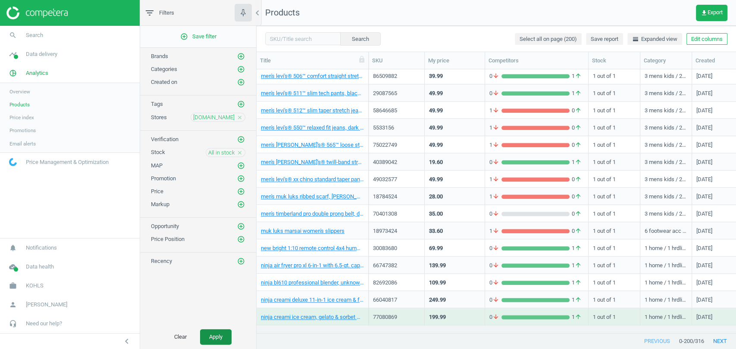
click at [219, 338] on button "Apply" at bounding box center [215, 338] width 31 height 16
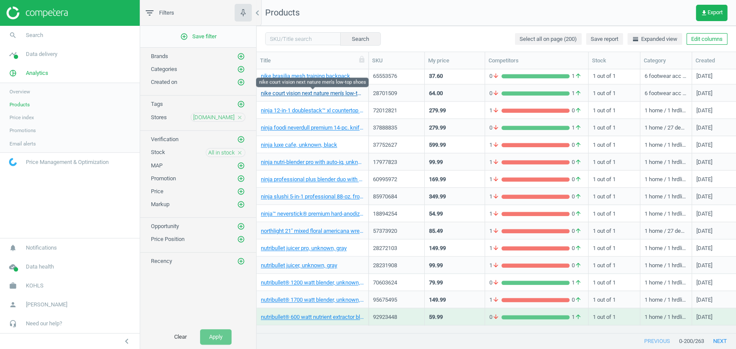
click at [327, 96] on link "nike court vision next nature men's low-top shoes" at bounding box center [312, 94] width 103 height 8
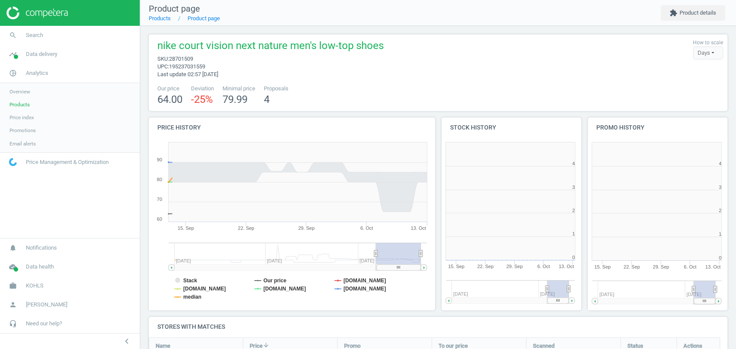
scroll to position [4, 4]
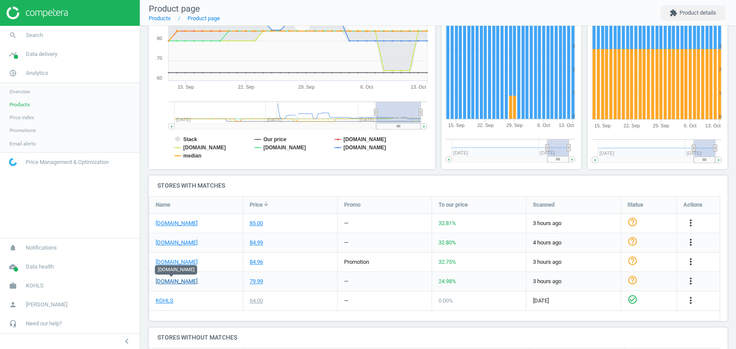
click at [177, 283] on link "walmart.com" at bounding box center [177, 282] width 42 height 8
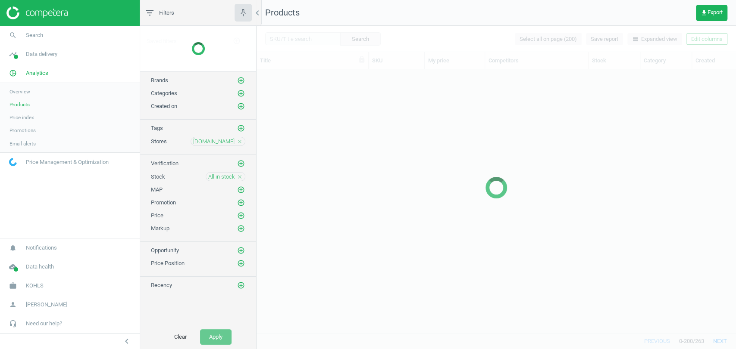
scroll to position [2588, 0]
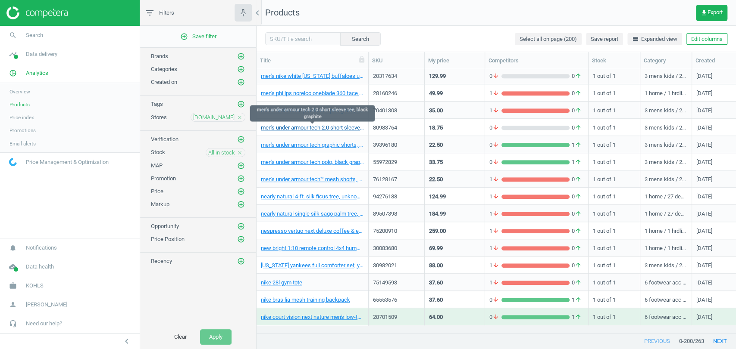
click at [306, 128] on link "men's under armour tech 2.0 short sleeve tee, black graphite" at bounding box center [312, 128] width 103 height 8
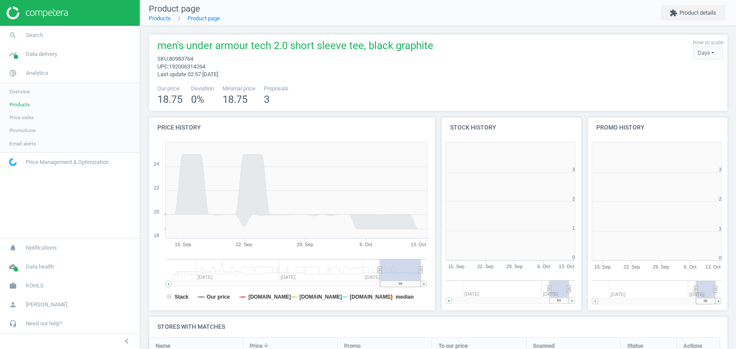
scroll to position [4, 4]
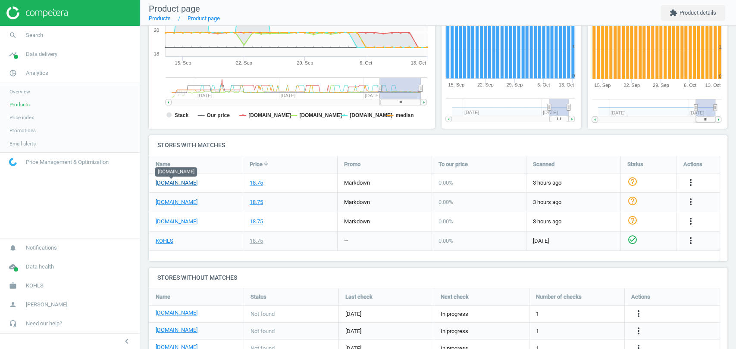
click at [178, 179] on link "walmart.com" at bounding box center [177, 183] width 42 height 8
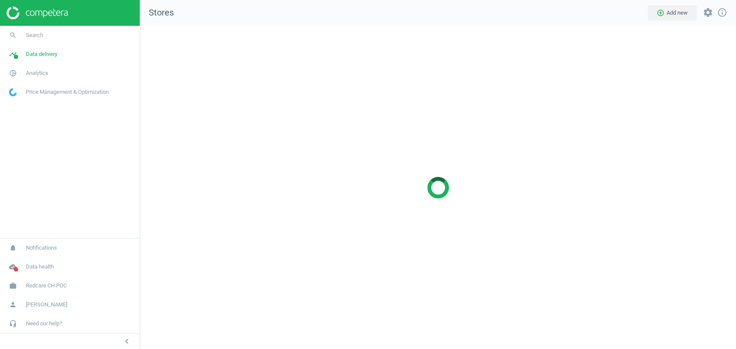
scroll to position [338, 610]
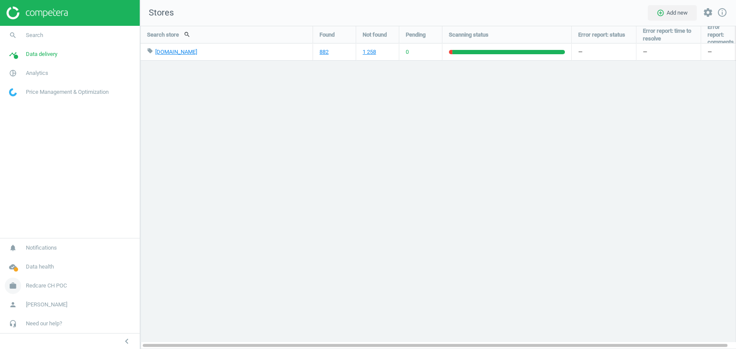
click at [73, 290] on link "work Redcare CH POC" at bounding box center [70, 286] width 140 height 19
click at [31, 257] on span "Switch campaign" at bounding box center [28, 260] width 38 height 7
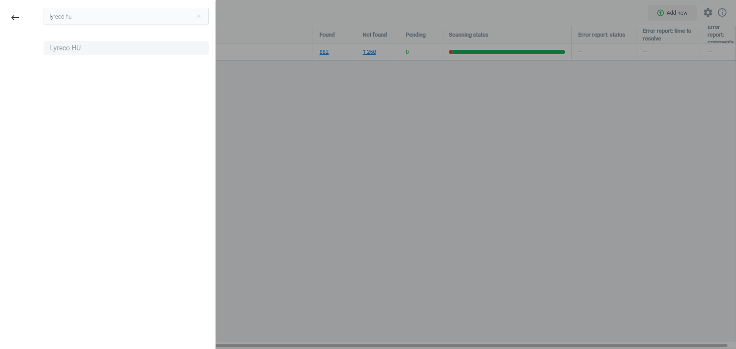
type input "lyreco hu"
click at [72, 49] on div "Lyreco HU" at bounding box center [65, 48] width 31 height 9
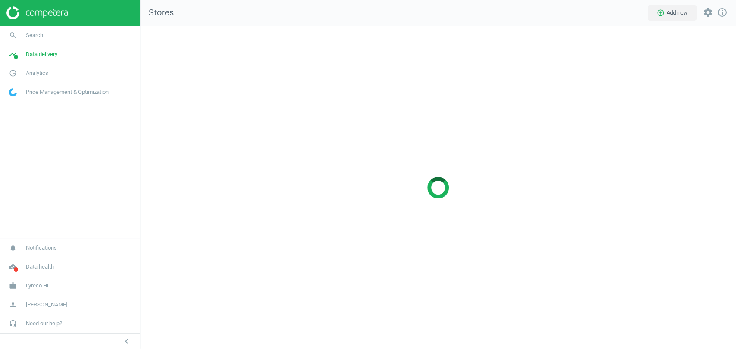
scroll to position [338, 610]
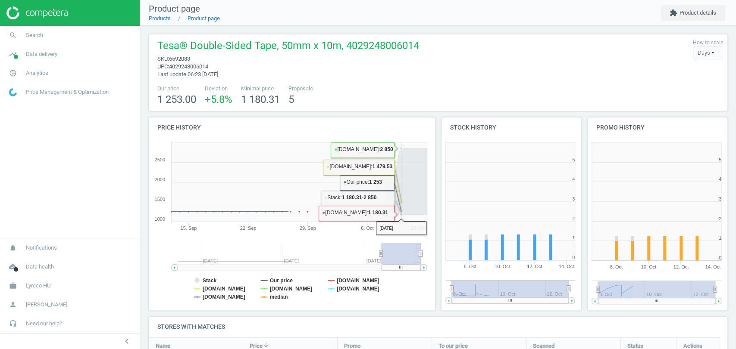
scroll to position [147, 0]
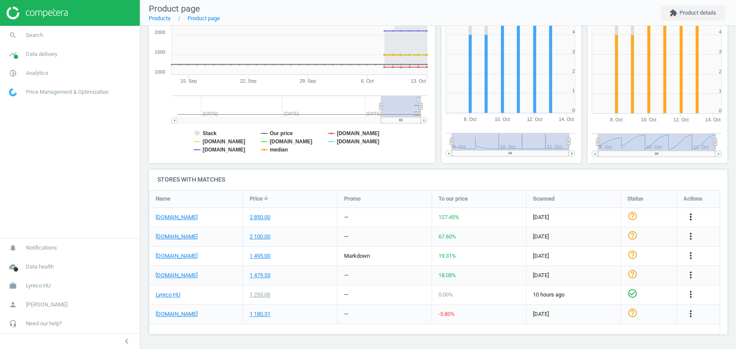
click at [687, 221] on icon "more_vert" at bounding box center [690, 217] width 10 height 10
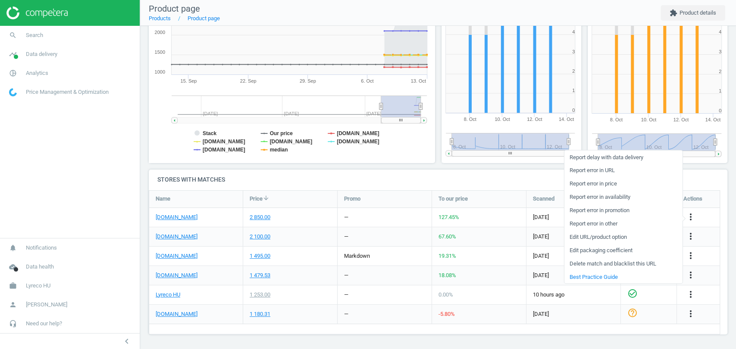
click at [513, 180] on h4 "Stores with matches" at bounding box center [438, 180] width 578 height 20
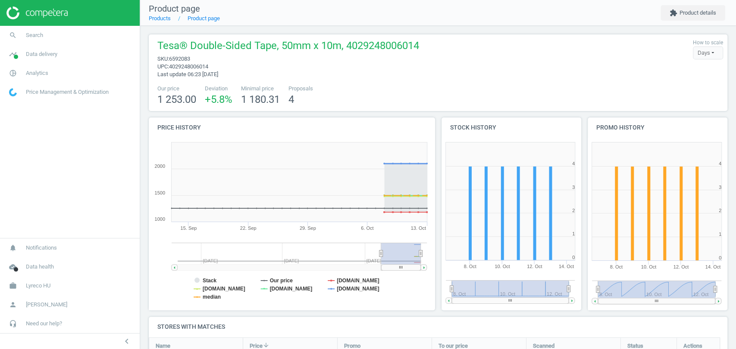
scroll to position [200, 0]
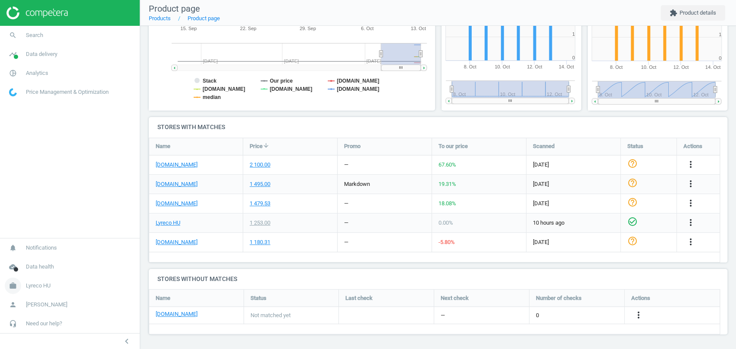
click at [34, 287] on span "Lyreco HU" at bounding box center [38, 286] width 25 height 8
click at [37, 260] on span "Switch campaign" at bounding box center [28, 260] width 38 height 7
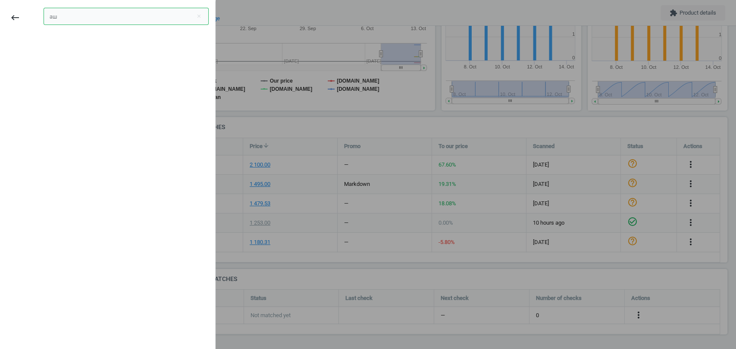
type input "а"
type input "findel"
click at [50, 48] on div "Findel UK" at bounding box center [64, 48] width 29 height 9
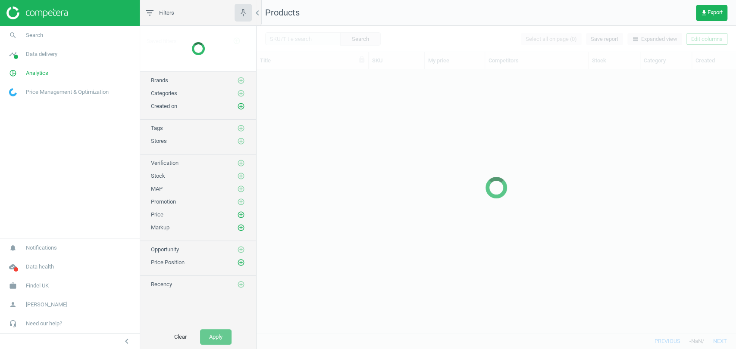
scroll to position [249, 471]
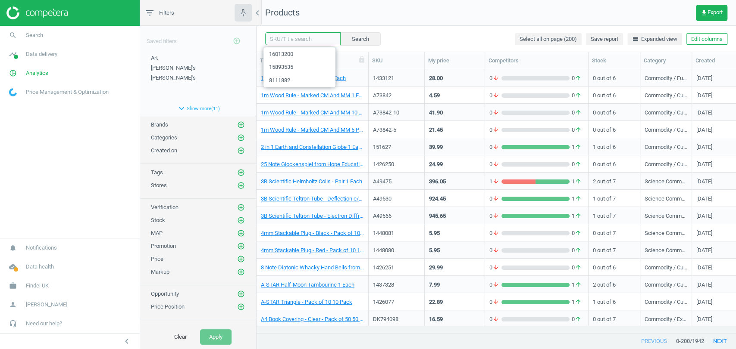
click at [284, 40] on input "text" at bounding box center [302, 38] width 75 height 13
paste input "ENF472543"
type input "ENF472543"
click at [343, 40] on button "Search" at bounding box center [360, 38] width 41 height 13
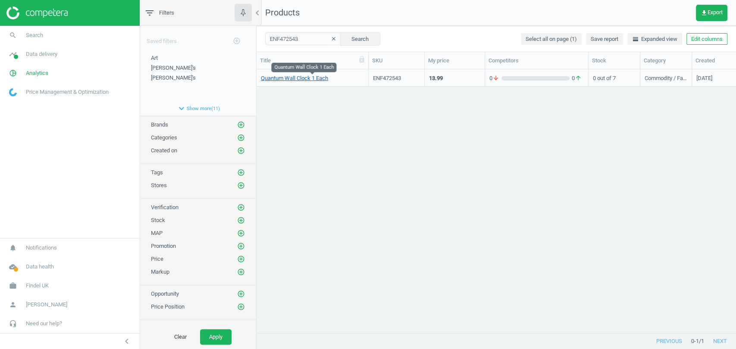
click at [311, 80] on link "Quantum Wall Clock 1 Each" at bounding box center [294, 79] width 67 height 8
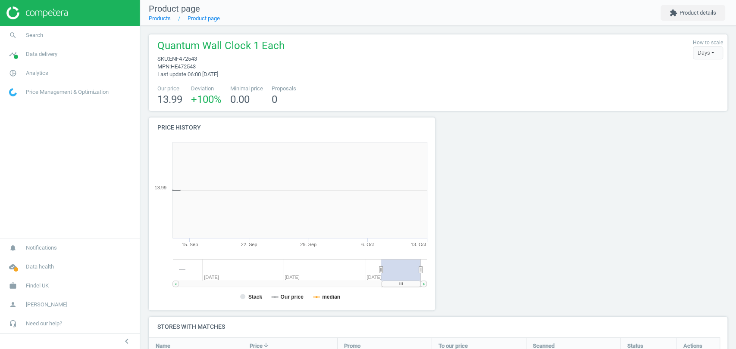
scroll to position [187, 297]
click at [700, 16] on button "extension Product details" at bounding box center [692, 13] width 65 height 16
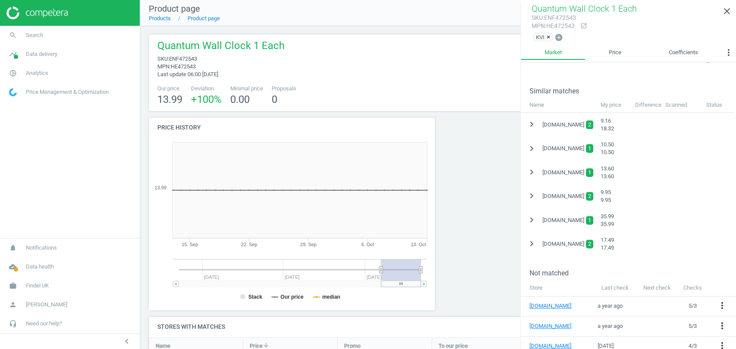
scroll to position [161, 0]
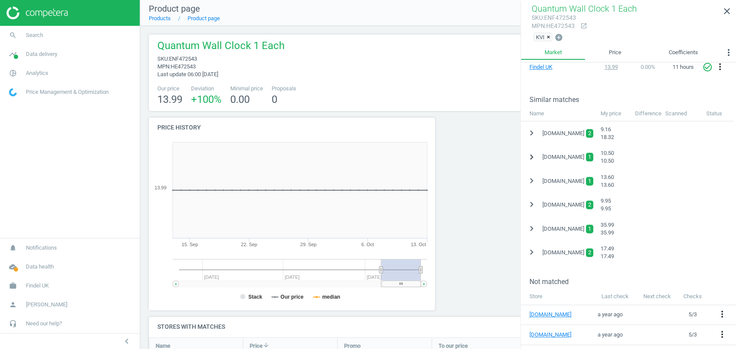
click at [535, 159] on icon "chevron_right" at bounding box center [531, 157] width 10 height 10
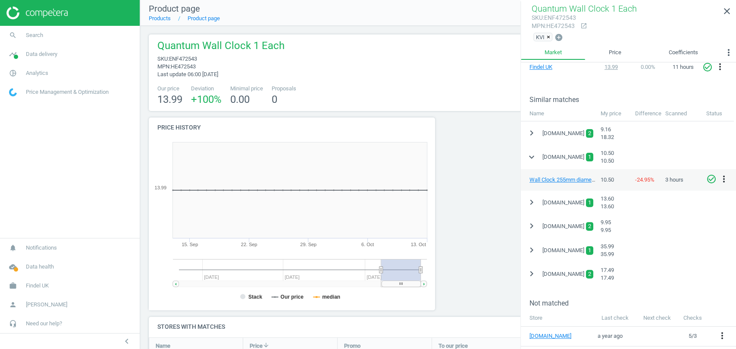
click at [484, 201] on div at bounding box center [511, 218] width 146 height 200
click at [721, 12] on link "close" at bounding box center [727, 11] width 18 height 19
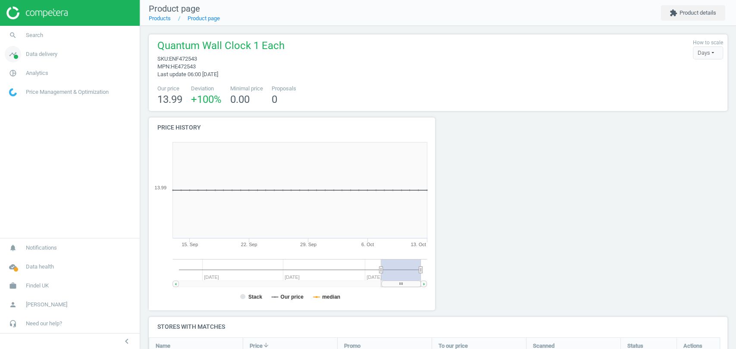
click at [32, 55] on span "Data delivery" at bounding box center [41, 54] width 31 height 8
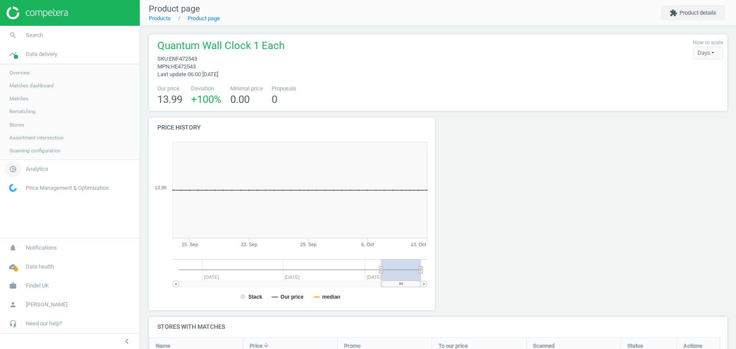
click at [41, 172] on span "Analytics" at bounding box center [37, 169] width 22 height 8
click at [47, 56] on span "Data delivery" at bounding box center [41, 54] width 31 height 8
click at [16, 125] on span "Stores" at bounding box center [16, 125] width 15 height 7
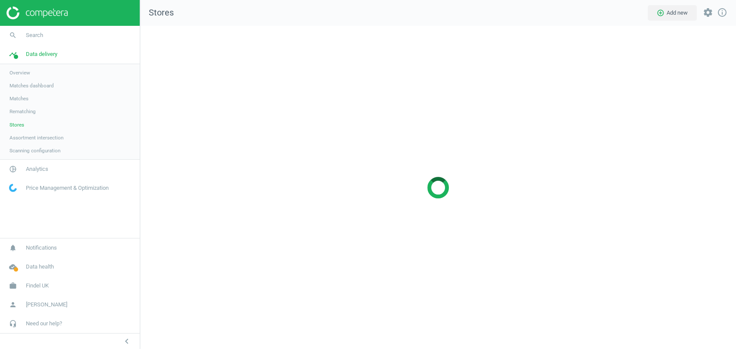
scroll to position [338, 610]
